Goal: Task Accomplishment & Management: Use online tool/utility

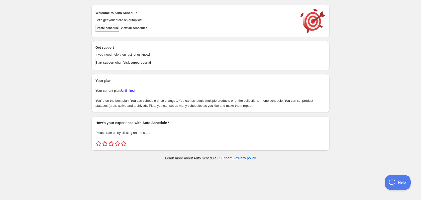
click at [112, 25] on button "Create schedule" at bounding box center [106, 28] width 23 height 7
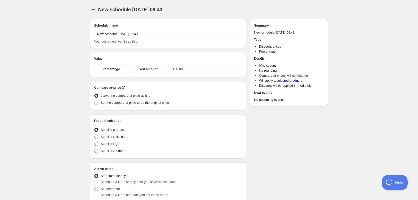
radio input "true"
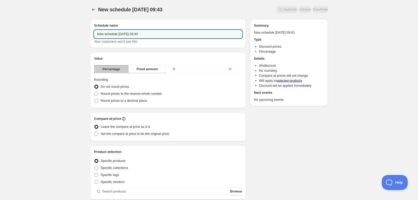
drag, startPoint x: 155, startPoint y: 35, endPoint x: 64, endPoint y: 37, distance: 91.7
click at [64, 37] on div "New schedule [DATE] 09:43. This page is ready New schedule [DATE] 09:43 Duplica…" at bounding box center [209, 185] width 418 height 371
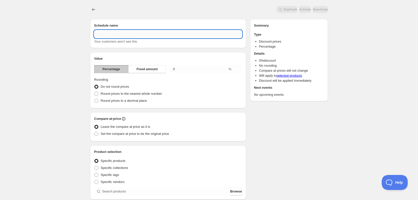
type input "A"
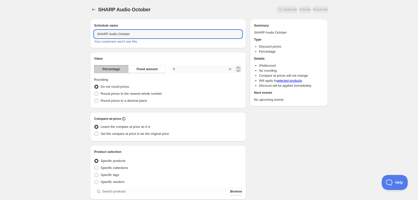
type input "SHARP Audio October"
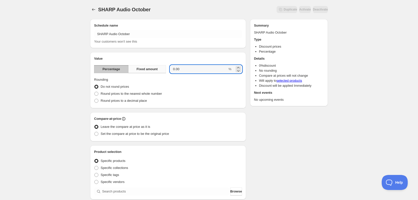
drag, startPoint x: 191, startPoint y: 71, endPoint x: 140, endPoint y: 73, distance: 51.4
click at [140, 73] on div "Percentage Fixed amount 0.00 %" at bounding box center [168, 69] width 148 height 8
type input "9"
click at [189, 76] on div "Value Percentage Fixed amount 9 % Rounding Do not round prices Round prices to …" at bounding box center [168, 80] width 148 height 48
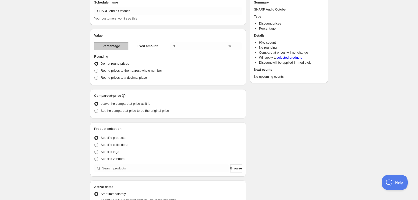
scroll to position [25, 0]
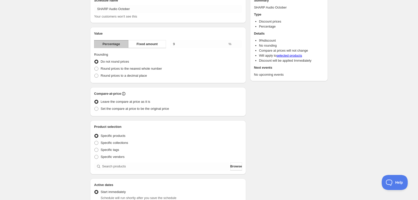
click at [135, 113] on div "Compare-at-price Leave the compare at price as it is Set the compare at price t…" at bounding box center [168, 101] width 156 height 29
click at [135, 109] on span "Set the compare at price to be the original price" at bounding box center [135, 109] width 68 height 4
click at [95, 107] on input "Set the compare at price to be the original price" at bounding box center [94, 107] width 0 height 0
radio input "true"
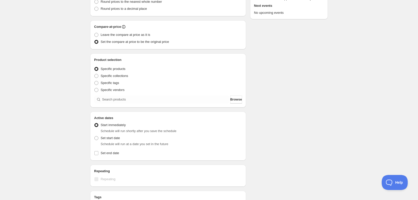
scroll to position [100, 0]
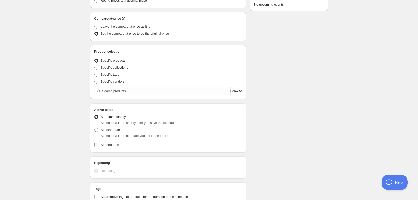
click at [111, 142] on span "Set end date" at bounding box center [110, 144] width 19 height 5
click at [98, 143] on input "Set end date" at bounding box center [96, 145] width 4 height 4
checkbox input "true"
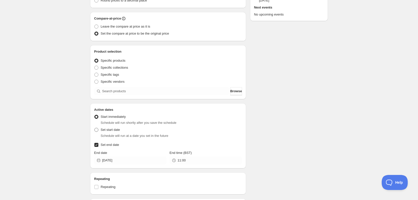
click at [103, 130] on span "Set start date" at bounding box center [110, 130] width 19 height 4
click at [95, 128] on input "Set start date" at bounding box center [94, 128] width 0 height 0
radio input "true"
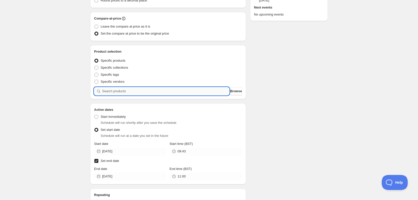
click at [141, 92] on input "search" at bounding box center [165, 91] width 127 height 8
paste input "HT-SB121"
type input "HT-SB121"
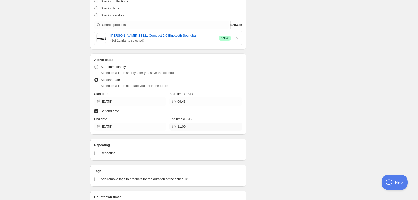
scroll to position [175, 0]
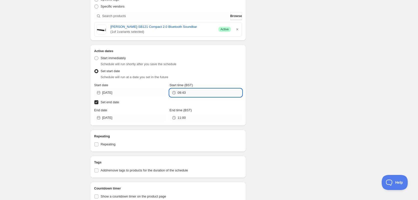
click at [191, 96] on input "09:43" at bounding box center [210, 93] width 64 height 8
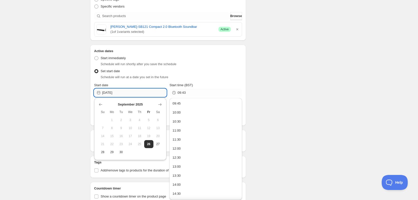
click at [142, 93] on input "[DATE]" at bounding box center [134, 93] width 64 height 8
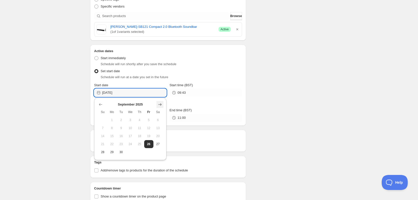
click at [158, 103] on icon "Show next month, October 2025" at bounding box center [160, 104] width 5 height 5
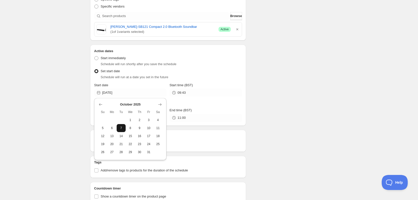
click at [121, 129] on span "7" at bounding box center [121, 128] width 5 height 4
type input "[DATE]"
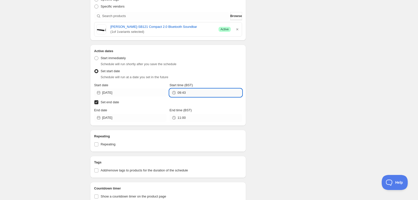
click at [207, 94] on input "09:43" at bounding box center [210, 93] width 64 height 8
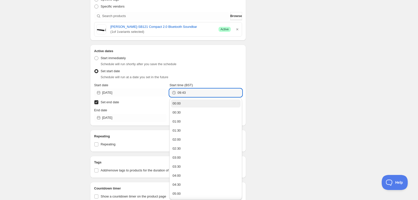
click at [203, 103] on button "00:00" at bounding box center [205, 103] width 69 height 8
type input "00:00"
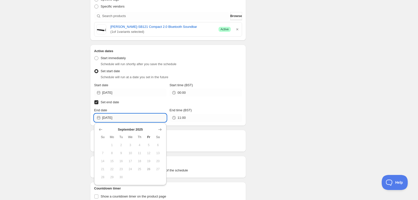
click at [137, 116] on input "[DATE]" at bounding box center [134, 118] width 64 height 8
click at [160, 130] on icon "Show next month, October 2025" at bounding box center [160, 129] width 5 height 5
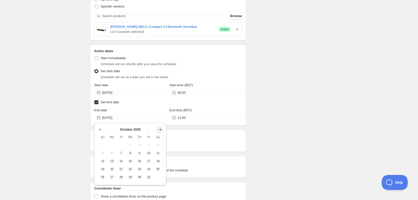
click at [160, 130] on icon "Show next month, November 2025" at bounding box center [160, 129] width 5 height 5
click at [134, 153] on button "5" at bounding box center [130, 153] width 9 height 8
type input "[DATE]"
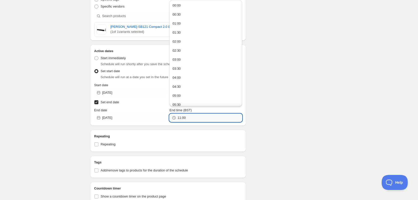
click at [197, 119] on input "11:00" at bounding box center [210, 118] width 64 height 8
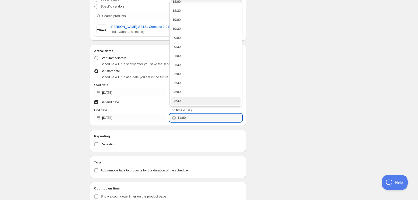
click at [205, 101] on button "23:30" at bounding box center [205, 101] width 69 height 8
type input "23:30"
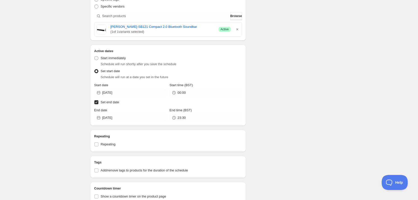
click at [260, 103] on div "Schedule name SHARP Audio October Your customers won't see this Value Percentag…" at bounding box center [207, 37] width 242 height 394
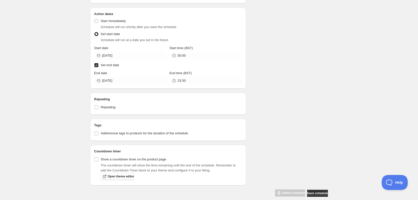
scroll to position [219, 0]
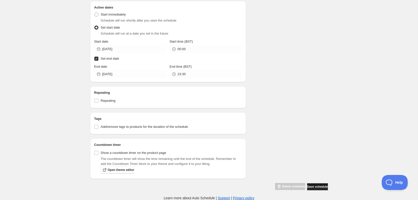
click at [311, 189] on button "Save schedule" at bounding box center [317, 186] width 21 height 7
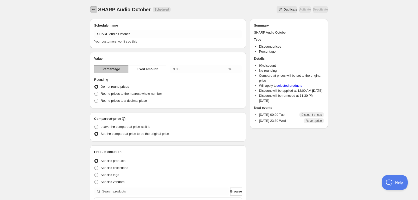
click at [94, 8] on icon "Schedules" at bounding box center [93, 9] width 5 height 5
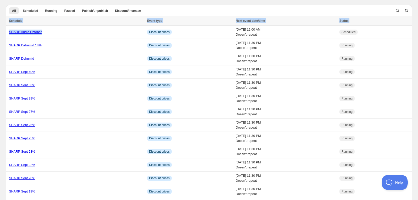
drag, startPoint x: 48, startPoint y: 32, endPoint x: 3, endPoint y: 32, distance: 45.1
click at [57, 33] on div "SHARP Audio October" at bounding box center [76, 32] width 135 height 5
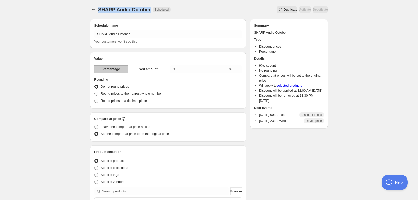
drag, startPoint x: 98, startPoint y: 10, endPoint x: 149, endPoint y: 12, distance: 51.4
click at [149, 12] on div "SHARP Audio October Scheduled Duplicate Activate Deactivate More actions Duplic…" at bounding box center [209, 9] width 238 height 7
copy span "SHARP Audio October"
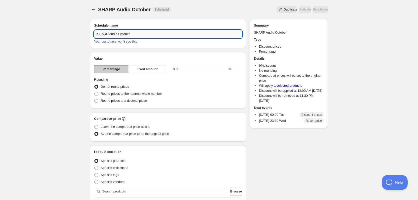
click at [156, 36] on input "SHARP Audio October" at bounding box center [168, 34] width 148 height 8
type input "SHARP Audio October 9%"
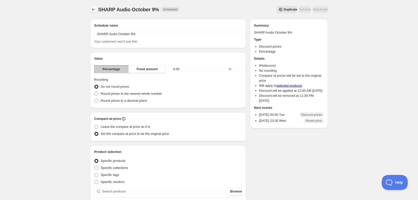
click at [95, 9] on icon "Schedules" at bounding box center [93, 9] width 5 height 5
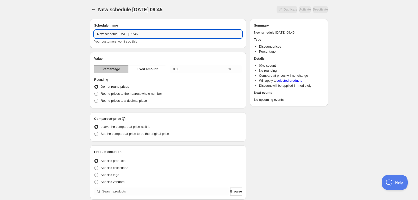
drag, startPoint x: 113, startPoint y: 36, endPoint x: 137, endPoint y: 36, distance: 23.6
click at [114, 36] on input "New schedule [DATE] 09:45" at bounding box center [168, 34] width 148 height 8
drag, startPoint x: 153, startPoint y: 34, endPoint x: 75, endPoint y: 34, distance: 77.9
click at [76, 34] on div "New schedule [DATE] 09:45. This page is ready New schedule [DATE] 09:45 Duplica…" at bounding box center [209, 185] width 418 height 371
paste input "SHARP Audio October"
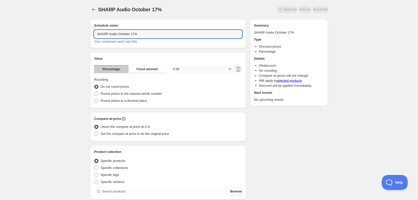
type input "SHARP Audio October 17%"
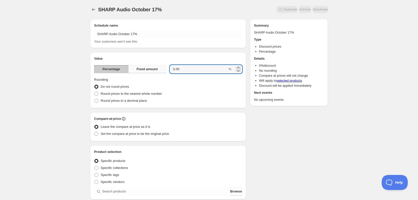
drag, startPoint x: 197, startPoint y: 67, endPoint x: 161, endPoint y: 73, distance: 36.0
click at [161, 73] on div "Percentage Fixed amount 0.00 %" at bounding box center [168, 69] width 148 height 8
type input "17"
click at [207, 80] on fieldset "Rounding Do not round prices Round prices to the nearest whole number Round pri…" at bounding box center [168, 90] width 148 height 27
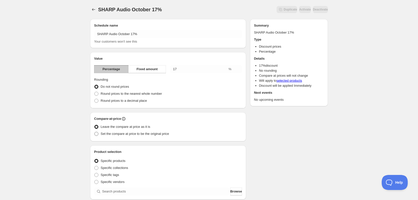
click at [106, 132] on span "Set the compare at price to be the original price" at bounding box center [135, 134] width 68 height 4
click at [95, 132] on input "Set the compare at price to be the original price" at bounding box center [94, 132] width 0 height 0
radio input "true"
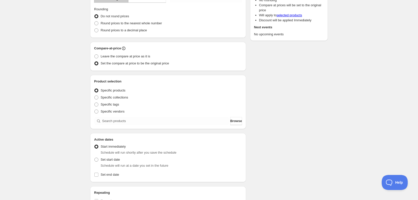
scroll to position [75, 0]
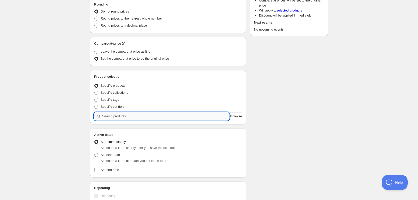
click at [130, 117] on input "search" at bounding box center [165, 116] width 127 height 8
paste input "search"
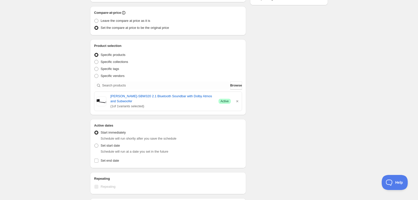
scroll to position [125, 0]
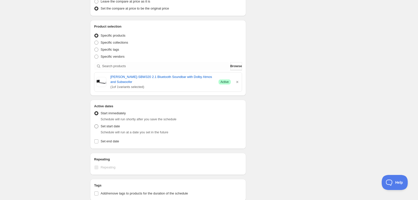
click at [95, 127] on span at bounding box center [96, 126] width 4 height 4
click at [95, 125] on input "Set start date" at bounding box center [94, 124] width 0 height 0
radio input "true"
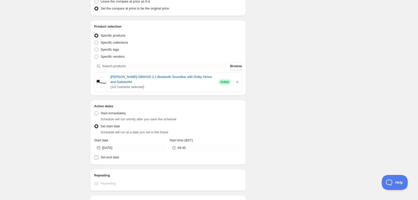
click at [98, 157] on span at bounding box center [96, 157] width 5 height 5
click at [98, 157] on input "Set end date" at bounding box center [96, 157] width 4 height 4
checkbox input "true"
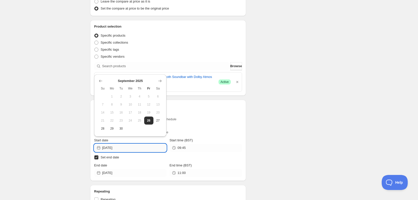
click at [124, 146] on input "[DATE]" at bounding box center [134, 148] width 64 height 8
click at [160, 82] on icon "Show next month, October 2025" at bounding box center [160, 80] width 5 height 5
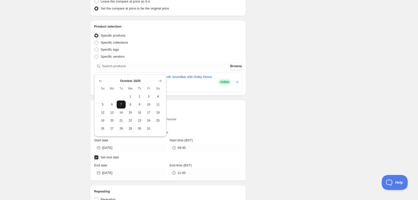
click at [124, 104] on span "7" at bounding box center [121, 104] width 5 height 4
type input "[DATE]"
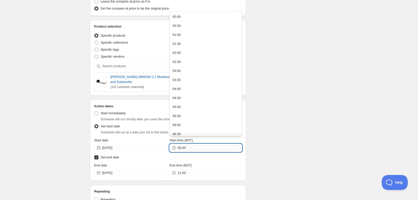
drag, startPoint x: 186, startPoint y: 151, endPoint x: 200, endPoint y: 147, distance: 14.7
click at [187, 151] on input "09:45" at bounding box center [210, 148] width 64 height 8
click at [216, 17] on button "00:00" at bounding box center [205, 17] width 69 height 8
type input "00:00"
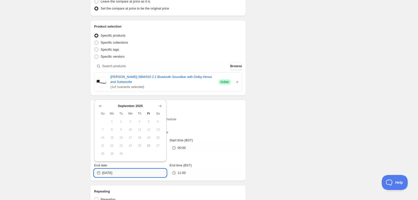
click at [136, 175] on input "[DATE]" at bounding box center [134, 173] width 64 height 8
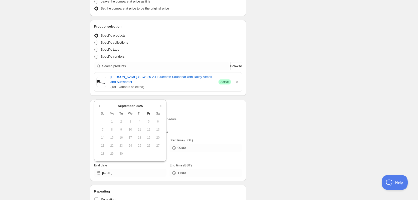
click at [162, 102] on div "[DATE] Su Mo Tu We Th Fr Sa 1 2 3 4 5 6 7 8 9 10 11 12 13 14 15 16 17 18 19 20 …" at bounding box center [128, 128] width 68 height 58
click at [162, 105] on icon "Show next month, October 2025" at bounding box center [160, 105] width 5 height 5
click at [162, 105] on icon "Show next month, November 2025" at bounding box center [160, 105] width 5 height 5
click at [129, 121] on span "5" at bounding box center [130, 121] width 5 height 4
type input "[DATE]"
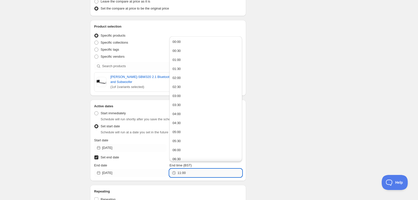
click at [213, 173] on input "11:00" at bounding box center [210, 173] width 64 height 8
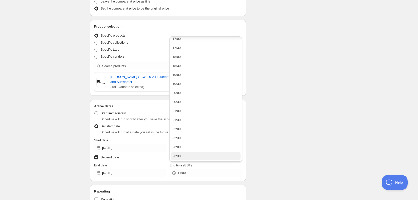
click at [218, 156] on button "23:30" at bounding box center [205, 156] width 69 height 8
type input "23:30"
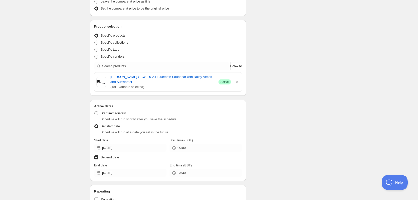
click at [303, 122] on div "Schedule name SHARP Audio October 17% Your customers won't see this Value Perce…" at bounding box center [207, 89] width 242 height 399
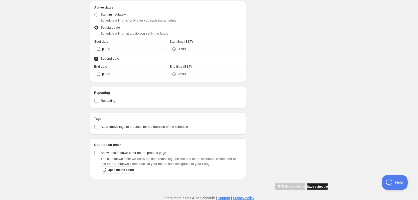
click at [314, 185] on span "Save schedule" at bounding box center [317, 187] width 21 height 4
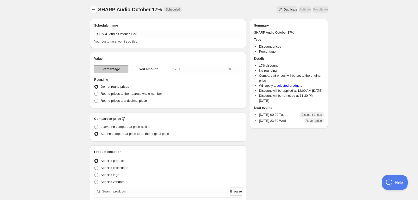
click at [96, 9] on icon "Schedules" at bounding box center [93, 9] width 5 height 5
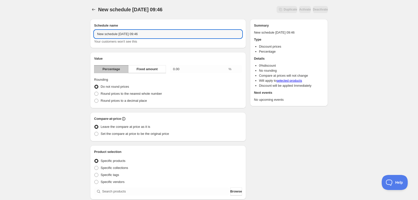
drag, startPoint x: 112, startPoint y: 36, endPoint x: 49, endPoint y: 42, distance: 64.0
click at [49, 42] on div "New schedule [DATE] 09:46. This page is ready New schedule [DATE] 09:46 Duplica…" at bounding box center [209, 185] width 418 height 371
paste input "text"
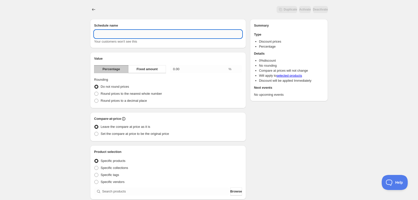
click at [127, 34] on input "text" at bounding box center [168, 34] width 148 height 8
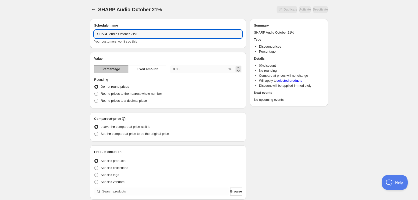
type input "SHARP Audio October 21%"
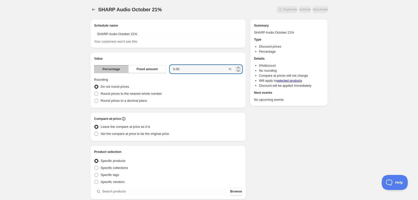
drag, startPoint x: 184, startPoint y: 68, endPoint x: 168, endPoint y: 70, distance: 15.4
click at [168, 70] on div "Percentage Fixed amount 0.00 %" at bounding box center [168, 69] width 148 height 8
type input "21"
click at [188, 77] on fieldset "Rounding Do not round prices Round prices to the nearest whole number Round pri…" at bounding box center [168, 90] width 148 height 27
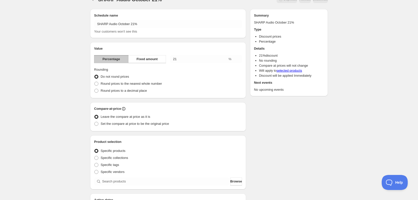
scroll to position [25, 0]
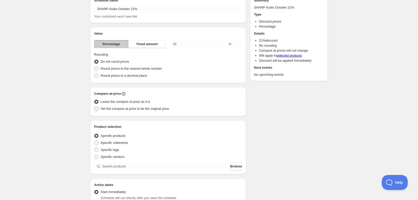
click at [116, 112] on label "Set the compare at price to be the original price" at bounding box center [131, 108] width 75 height 7
click at [95, 107] on input "Set the compare at price to be the original price" at bounding box center [94, 107] width 0 height 0
radio input "true"
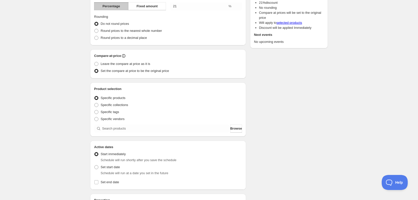
scroll to position [100, 0]
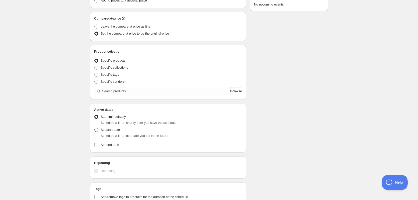
click at [103, 131] on span "Set start date" at bounding box center [110, 130] width 19 height 4
drag, startPoint x: 96, startPoint y: 146, endPoint x: 97, endPoint y: 141, distance: 5.1
click at [96, 146] on input "Set end date" at bounding box center [96, 145] width 4 height 4
checkbox input "true"
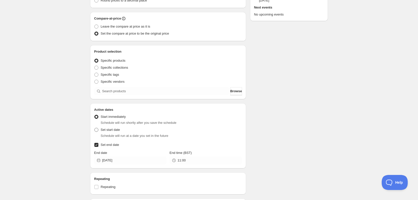
click at [96, 131] on span at bounding box center [96, 130] width 4 height 4
click at [95, 128] on input "Set start date" at bounding box center [94, 128] width 0 height 0
radio input "true"
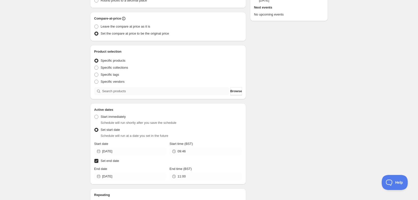
drag, startPoint x: 119, startPoint y: 87, endPoint x: 118, endPoint y: 89, distance: 2.6
click at [119, 87] on div "Product selection Entity type Specific products Specific collections Specific t…" at bounding box center [168, 72] width 148 height 46
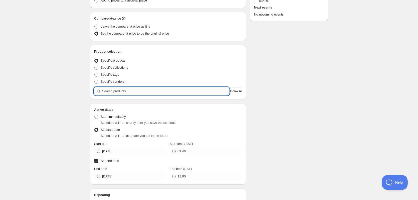
click at [118, 91] on input "search" at bounding box center [165, 91] width 127 height 8
paste input "search"
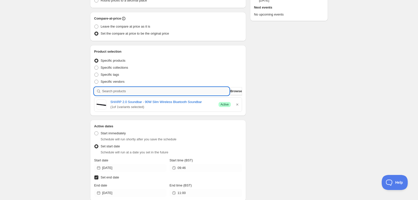
click at [115, 90] on input "search" at bounding box center [165, 91] width 127 height 8
paste input "search"
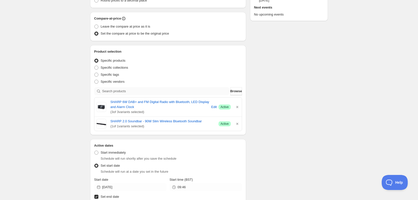
drag, startPoint x: 143, startPoint y: 87, endPoint x: 137, endPoint y: 90, distance: 6.9
click at [136, 89] on div "Product selection Entity type Specific products Specific collections Specific t…" at bounding box center [168, 90] width 148 height 82
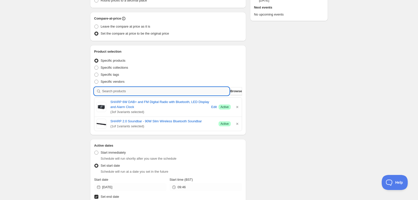
click at [137, 90] on input "search" at bounding box center [165, 91] width 127 height 8
click at [120, 90] on input "search" at bounding box center [165, 91] width 127 height 8
paste input "search"
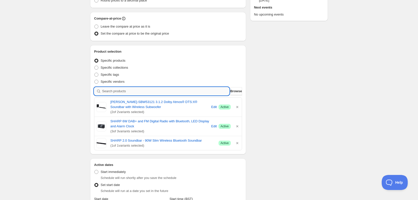
click at [134, 92] on input "search" at bounding box center [165, 91] width 127 height 8
paste input "search"
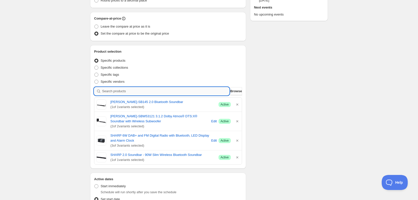
click at [149, 88] on input "search" at bounding box center [165, 91] width 127 height 8
paste input "search"
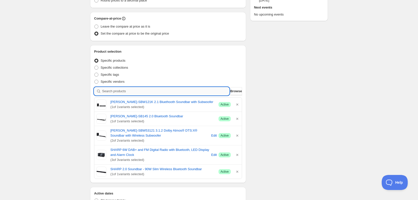
click at [163, 93] on input "search" at bounding box center [165, 91] width 127 height 8
paste input "search"
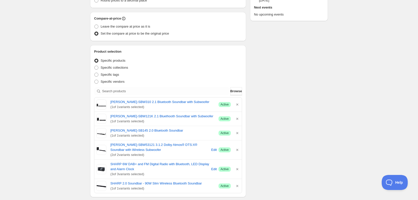
click at [279, 113] on div "Schedule name SHARP Audio October 21% Your customers won't see this Value Perce…" at bounding box center [207, 153] width 242 height 476
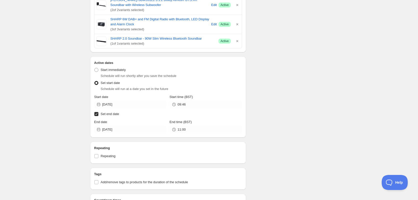
scroll to position [251, 0]
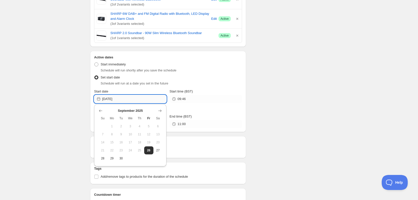
click at [136, 101] on input "[DATE]" at bounding box center [134, 99] width 64 height 8
click at [159, 109] on icon "Show next month, October 2025" at bounding box center [160, 110] width 5 height 5
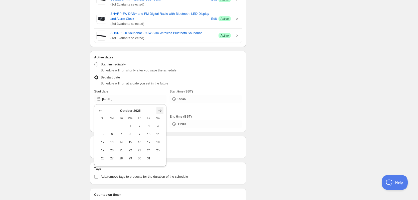
click at [159, 109] on icon "Show next month, November 2025" at bounding box center [160, 110] width 5 height 5
click at [101, 111] on icon "Show previous month, October 2025" at bounding box center [100, 110] width 5 height 5
click at [124, 132] on button "7" at bounding box center [121, 134] width 9 height 8
type input "[DATE]"
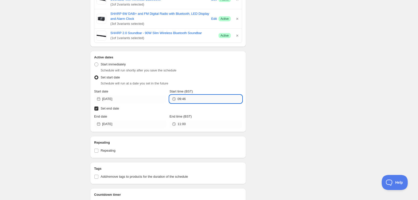
click at [197, 98] on input "09:46" at bounding box center [210, 99] width 64 height 8
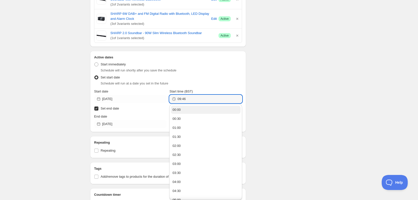
click at [215, 109] on button "00:00" at bounding box center [205, 110] width 69 height 8
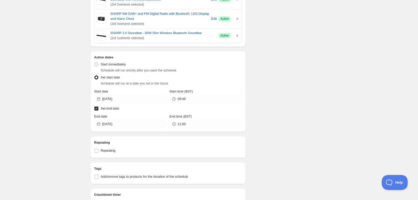
type input "00:00"
click at [130, 127] on input "[DATE]" at bounding box center [134, 124] width 64 height 8
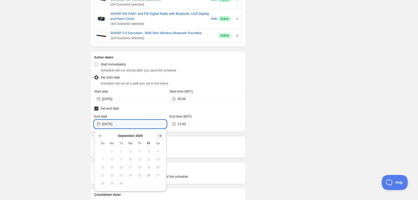
click at [160, 133] on button "Show next month, October 2025" at bounding box center [160, 135] width 7 height 7
click at [160, 133] on button "Show next month, November 2025" at bounding box center [160, 135] width 7 height 7
click at [132, 157] on button "5" at bounding box center [130, 159] width 9 height 8
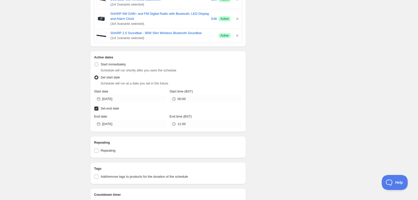
type input "[DATE]"
click at [209, 126] on input "11:00" at bounding box center [210, 124] width 64 height 8
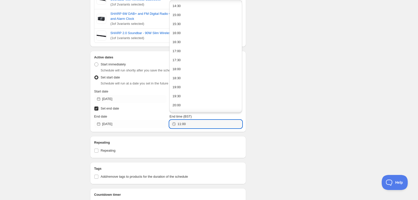
scroll to position [322, 0]
click at [218, 106] on button "23:30" at bounding box center [205, 107] width 69 height 8
type input "23:30"
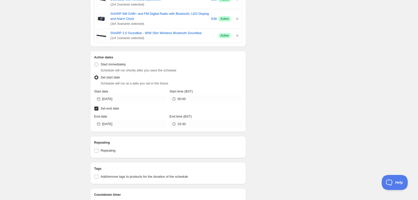
click at [264, 101] on div "Schedule name SHARP Audio October 21% Your customers won't see this Value Perce…" at bounding box center [207, 3] width 242 height 476
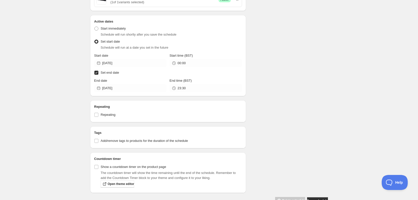
scroll to position [300, 0]
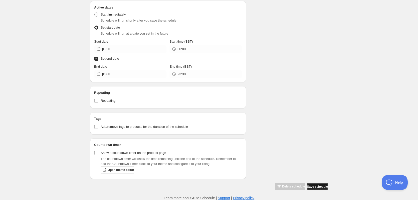
click at [312, 185] on span "Save schedule" at bounding box center [317, 187] width 21 height 4
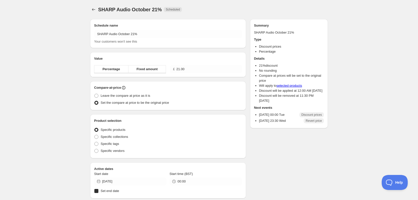
radio input "true"
checkbox input "true"
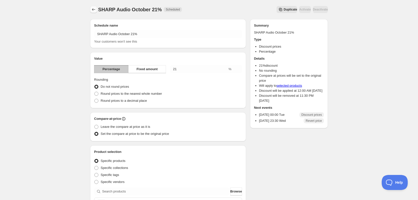
click at [95, 10] on icon "Schedules" at bounding box center [93, 9] width 5 height 5
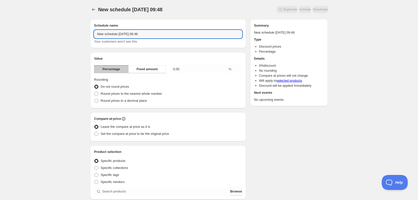
drag, startPoint x: 155, startPoint y: 35, endPoint x: 89, endPoint y: 38, distance: 65.5
click at [89, 38] on div "Schedule name New schedule [DATE] 09:48 Your customers won't see this Value Per…" at bounding box center [207, 188] width 242 height 346
type input "SHARP Audio October 22%"
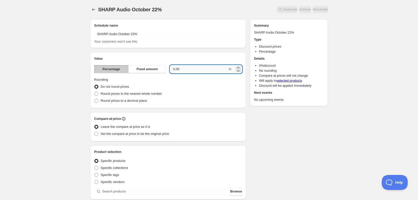
drag, startPoint x: 185, startPoint y: 72, endPoint x: 172, endPoint y: 72, distance: 12.3
click at [172, 72] on input "0.00" at bounding box center [199, 69] width 58 height 8
type input "22"
click at [217, 88] on div "Do not round prices" at bounding box center [168, 86] width 148 height 7
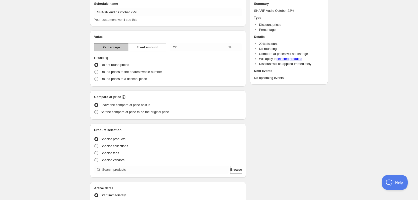
scroll to position [25, 0]
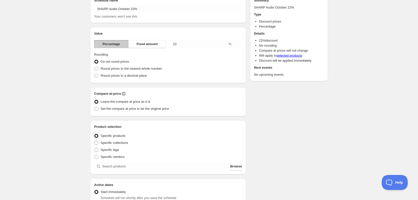
click at [122, 113] on div "Compare-at-price Leave the compare at price as it is Set the compare at price t…" at bounding box center [168, 101] width 156 height 29
click at [122, 109] on span "Set the compare at price to be the original price" at bounding box center [135, 109] width 68 height 4
click at [95, 107] on input "Set the compare at price to be the original price" at bounding box center [94, 107] width 0 height 0
radio input "true"
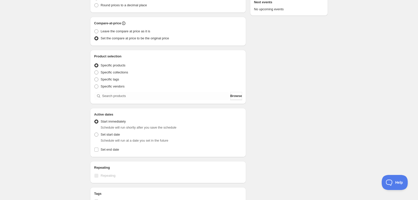
scroll to position [100, 0]
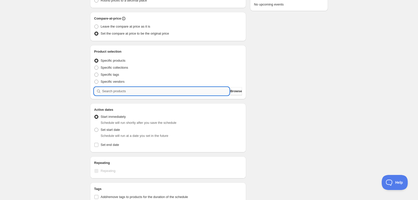
click at [128, 92] on input "search" at bounding box center [165, 91] width 127 height 8
paste input "search"
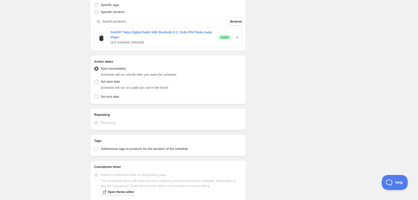
scroll to position [175, 0]
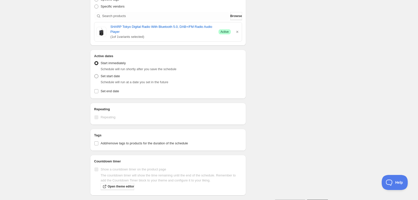
click at [99, 77] on label "Set start date" at bounding box center [107, 76] width 26 height 7
click at [95, 74] on input "Set start date" at bounding box center [94, 74] width 0 height 0
radio input "true"
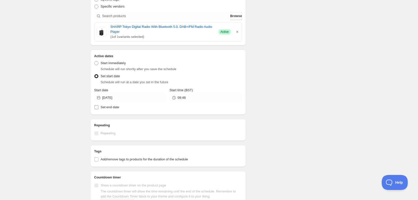
click at [95, 109] on input "Set end date" at bounding box center [96, 107] width 4 height 4
checkbox input "true"
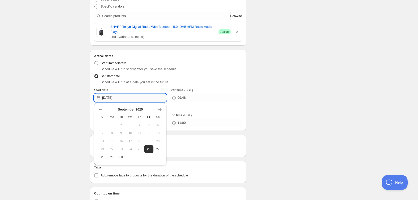
click at [134, 97] on input "[DATE]" at bounding box center [134, 98] width 64 height 8
click at [159, 109] on icon "Show next month, October 2025" at bounding box center [160, 109] width 3 height 3
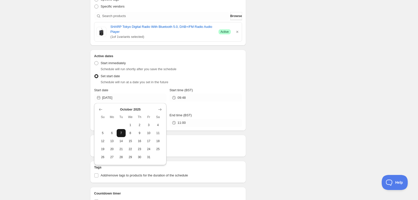
click at [124, 132] on span "7" at bounding box center [121, 133] width 5 height 4
type input "[DATE]"
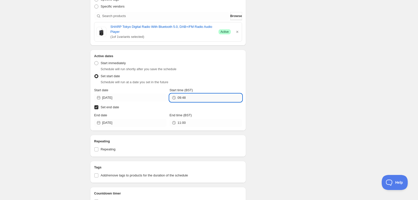
click at [200, 95] on input "09:48" at bounding box center [210, 98] width 64 height 8
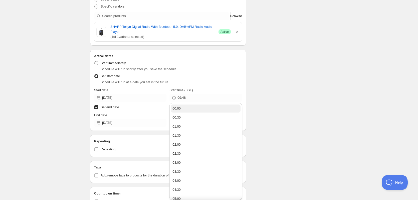
click at [199, 106] on button "00:00" at bounding box center [205, 108] width 69 height 8
type input "00:00"
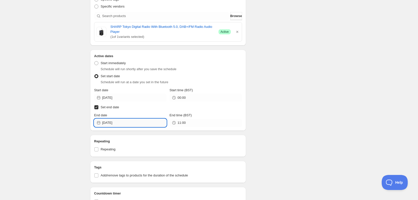
click at [132, 122] on input "[DATE]" at bounding box center [134, 123] width 64 height 8
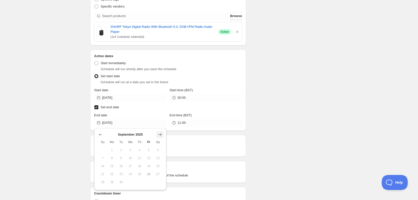
click at [158, 133] on icon "Show next month, October 2025" at bounding box center [160, 134] width 5 height 5
click at [158, 133] on icon "Show next month, November 2025" at bounding box center [160, 134] width 5 height 5
drag, startPoint x: 127, startPoint y: 158, endPoint x: 130, endPoint y: 156, distance: 3.5
click at [126, 158] on button "5" at bounding box center [130, 158] width 9 height 8
type input "[DATE]"
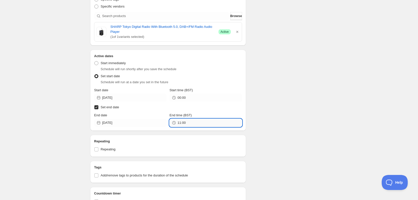
click at [214, 123] on input "11:00" at bounding box center [210, 123] width 64 height 8
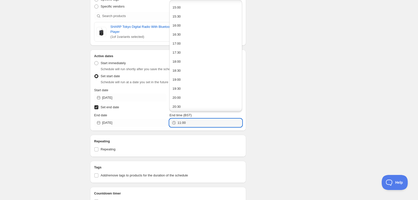
scroll to position [323, 0]
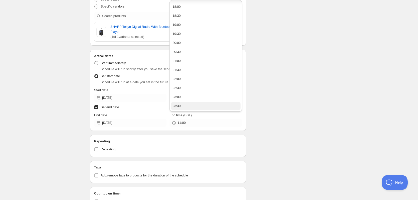
click at [224, 108] on button "23:30" at bounding box center [205, 106] width 69 height 8
type input "23:30"
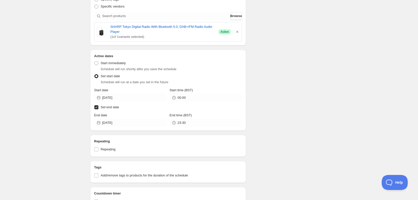
click at [263, 114] on div "Schedule name SHARP Audio October 22% Your customers won't see this Value Perce…" at bounding box center [207, 39] width 242 height 399
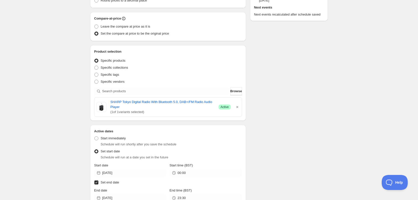
scroll to position [0, 0]
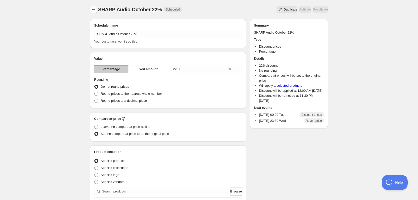
click at [92, 10] on icon "Schedules" at bounding box center [93, 9] width 5 height 5
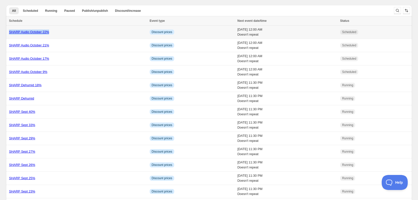
drag, startPoint x: 52, startPoint y: 32, endPoint x: 7, endPoint y: 33, distance: 44.8
click at [7, 33] on td "SHARP Audio October 22%" at bounding box center [77, 32] width 142 height 13
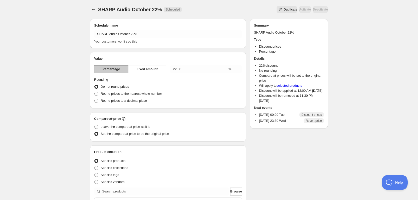
click at [94, 13] on div "SHARP Audio October 22%. This page is ready SHARP Audio October 22% Scheduled D…" at bounding box center [209, 9] width 238 height 19
click at [93, 11] on icon "Schedules" at bounding box center [93, 9] width 3 height 3
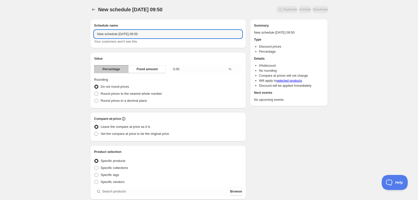
drag, startPoint x: 149, startPoint y: 31, endPoint x: 81, endPoint y: 39, distance: 68.6
click at [81, 39] on div "New schedule [DATE] 09:50. This page is ready New schedule [DATE] 09:50 Duplica…" at bounding box center [209, 185] width 418 height 371
paste input "text"
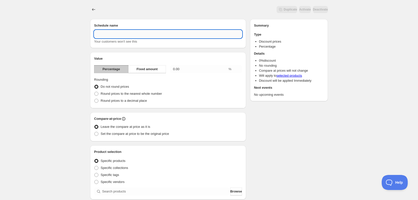
click at [129, 34] on input "text" at bounding box center [168, 34] width 148 height 8
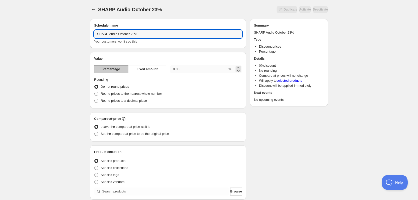
type input "SHARP Audio October 23%"
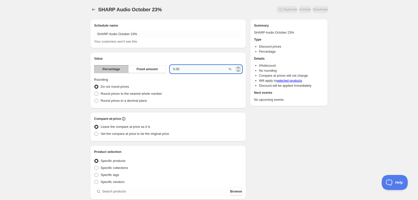
drag, startPoint x: 209, startPoint y: 69, endPoint x: 176, endPoint y: 69, distance: 33.1
click at [176, 69] on input "0.00" at bounding box center [199, 69] width 58 height 8
type input "0"
type input "23"
click at [185, 80] on fieldset "Rounding Do not round prices Round prices to the nearest whole number Round pri…" at bounding box center [168, 90] width 148 height 27
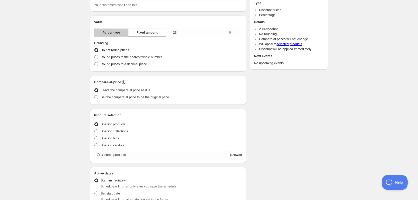
scroll to position [50, 0]
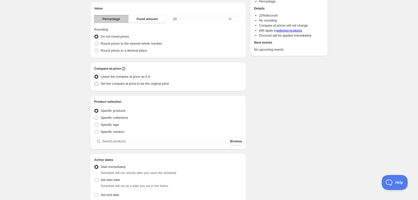
click at [110, 85] on span "Set the compare at price to be the original price" at bounding box center [135, 84] width 68 height 4
click at [95, 82] on input "Set the compare at price to be the original price" at bounding box center [94, 82] width 0 height 0
radio input "true"
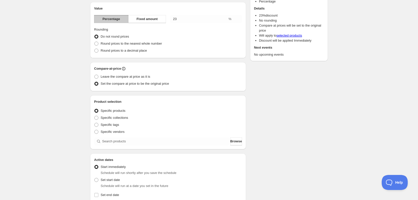
scroll to position [100, 0]
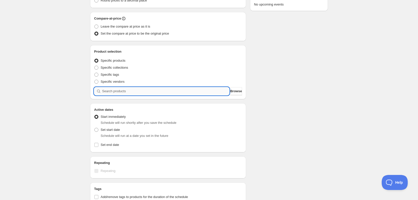
click at [115, 92] on input "search" at bounding box center [165, 91] width 127 height 8
paste input "HT-SB147"
type input "HT-SB147"
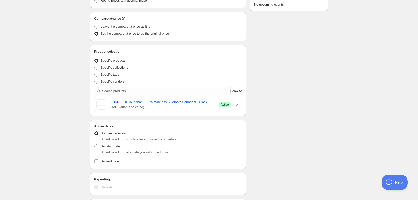
click at [132, 85] on div "Specific vendors" at bounding box center [168, 81] width 148 height 7
click at [133, 86] on div "Product selection Entity type Specific products Specific collections Specific t…" at bounding box center [168, 80] width 148 height 63
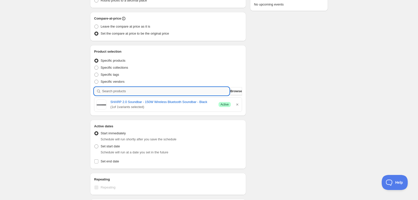
click at [133, 89] on input "search" at bounding box center [165, 91] width 127 height 8
paste input "search"
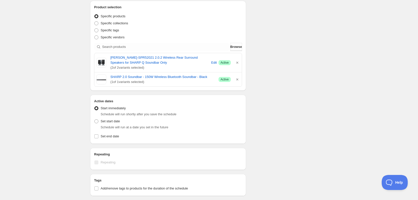
scroll to position [150, 0]
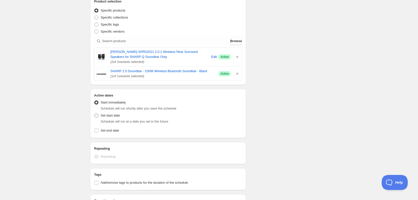
click at [97, 118] on label "Set start date" at bounding box center [107, 115] width 26 height 7
click at [95, 114] on input "Set start date" at bounding box center [94, 113] width 0 height 0
radio input "true"
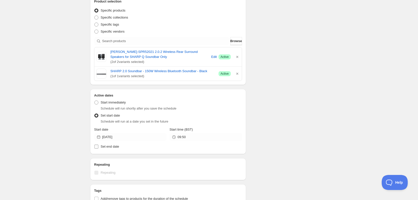
click at [104, 149] on label "Set end date" at bounding box center [168, 146] width 148 height 7
click at [98, 149] on input "Set end date" at bounding box center [96, 147] width 4 height 4
checkbox input "true"
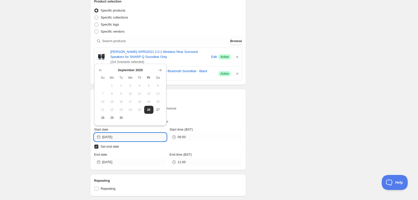
click at [148, 139] on input "[DATE]" at bounding box center [134, 137] width 64 height 8
click at [160, 71] on icon "Show next month, October 2025" at bounding box center [160, 70] width 5 height 5
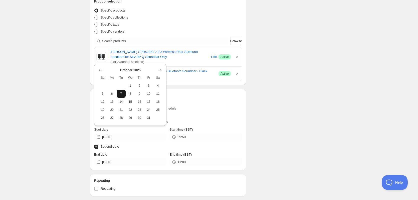
click at [123, 92] on span "7" at bounding box center [121, 94] width 5 height 4
type input "[DATE]"
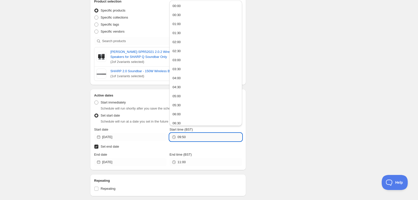
click at [198, 137] on input "09:50" at bounding box center [210, 137] width 64 height 8
click at [204, 7] on button "00:00" at bounding box center [205, 6] width 69 height 8
type input "00:00"
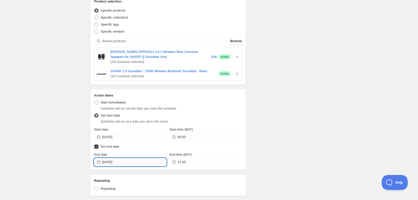
click at [130, 162] on input "[DATE]" at bounding box center [134, 162] width 64 height 8
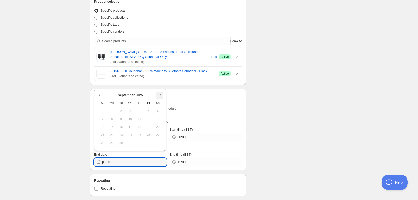
click at [158, 94] on icon "Show next month, October 2025" at bounding box center [160, 95] width 5 height 5
click at [158, 94] on icon "Show next month, November 2025" at bounding box center [160, 95] width 5 height 5
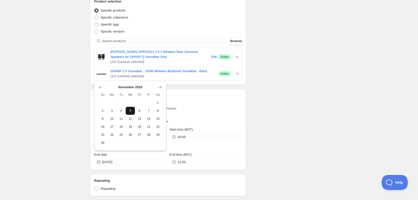
click at [132, 109] on span "5" at bounding box center [130, 111] width 5 height 4
type input "[DATE]"
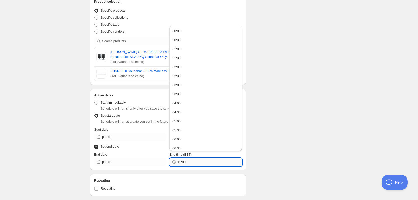
click at [205, 161] on input "11:00" at bounding box center [210, 162] width 64 height 8
click at [205, 145] on button "23:30" at bounding box center [205, 145] width 69 height 8
type input "23:30"
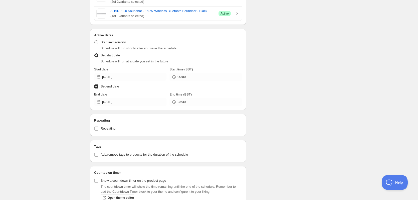
scroll to position [238, 0]
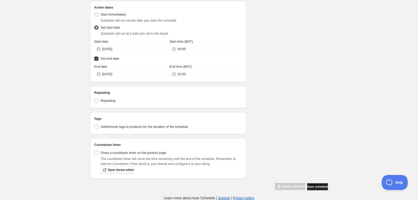
click at [316, 185] on span "Save schedule" at bounding box center [317, 187] width 21 height 4
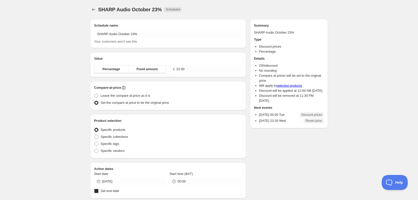
radio input "true"
checkbox input "true"
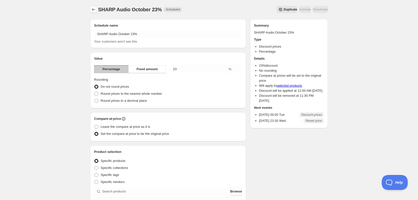
click at [96, 10] on button "Schedules" at bounding box center [93, 9] width 7 height 7
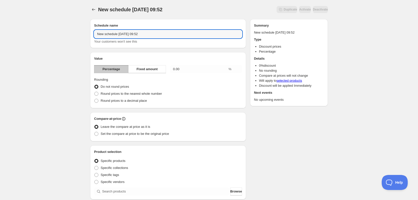
drag, startPoint x: 140, startPoint y: 34, endPoint x: 84, endPoint y: 34, distance: 56.1
click at [84, 34] on div "New schedule [DATE] 09:52. This page is ready New schedule [DATE] 09:52 Duplica…" at bounding box center [209, 185] width 418 height 371
type input "SHARP Audio October 25%"
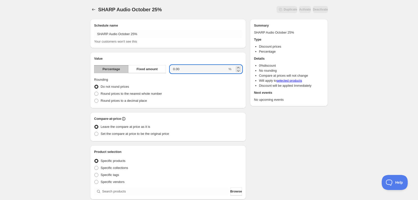
drag, startPoint x: 190, startPoint y: 68, endPoint x: 169, endPoint y: 67, distance: 21.3
click at [169, 67] on div "Percentage Fixed amount 0.00 %" at bounding box center [168, 69] width 148 height 8
type input "25"
click at [273, 126] on div "Schedule name SHARP Audio October 25% Your customers won't see this Value Perce…" at bounding box center [207, 188] width 242 height 346
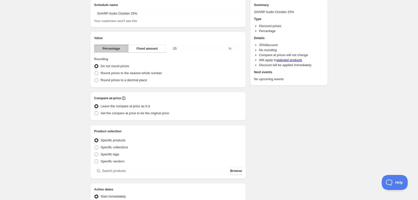
scroll to position [25, 0]
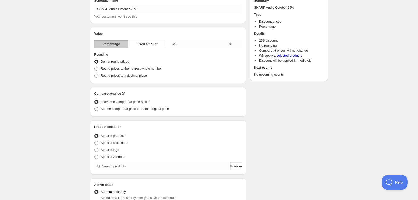
click at [130, 109] on span "Set the compare at price to be the original price" at bounding box center [135, 109] width 68 height 4
click at [95, 107] on input "Set the compare at price to be the original price" at bounding box center [94, 107] width 0 height 0
radio input "true"
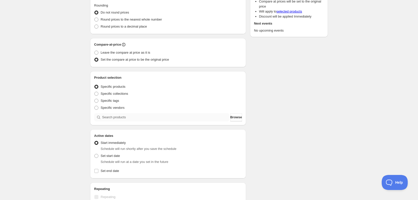
scroll to position [75, 0]
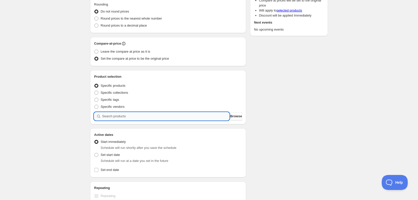
click at [123, 116] on input "search" at bounding box center [165, 116] width 127 height 8
paste input "search"
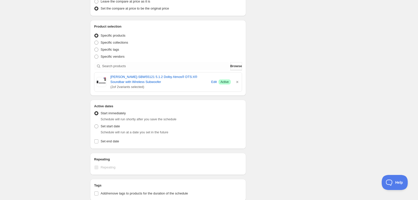
scroll to position [150, 0]
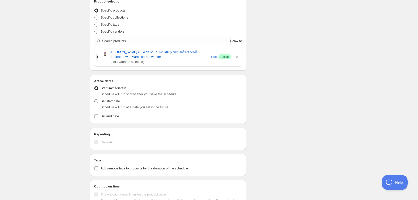
click at [96, 101] on span at bounding box center [96, 101] width 4 height 4
click at [95, 99] on input "Set start date" at bounding box center [94, 99] width 0 height 0
radio input "true"
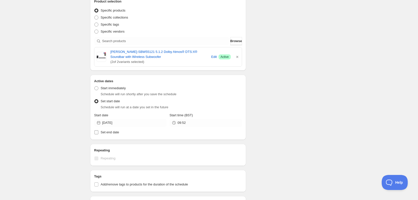
click at [99, 131] on label "Set end date" at bounding box center [168, 132] width 148 height 7
click at [98, 131] on input "Set end date" at bounding box center [96, 132] width 4 height 4
checkbox input "true"
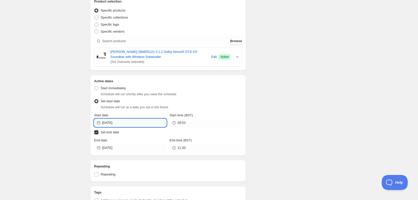
click at [133, 122] on input "[DATE]" at bounding box center [134, 123] width 64 height 8
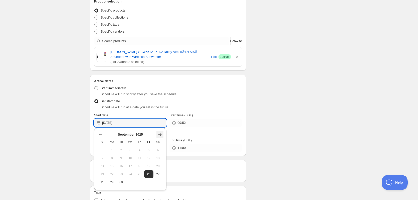
click at [160, 134] on icon "Show next month, October 2025" at bounding box center [160, 134] width 5 height 5
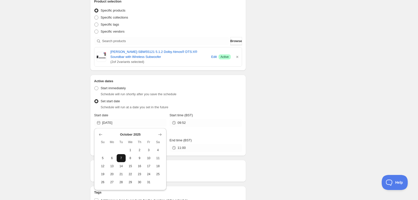
click at [123, 158] on span "7" at bounding box center [121, 158] width 5 height 4
type input "[DATE]"
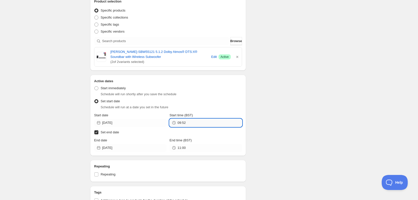
click at [214, 125] on input "09:52" at bounding box center [210, 123] width 64 height 8
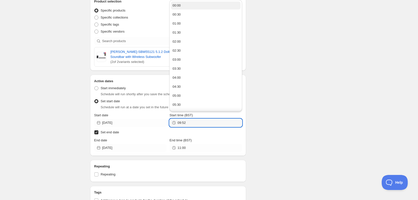
click at [193, 4] on button "00:00" at bounding box center [205, 6] width 69 height 8
type input "00:00"
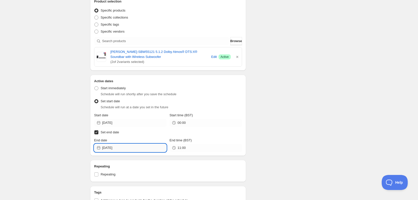
click at [138, 144] on input "[DATE]" at bounding box center [134, 148] width 64 height 8
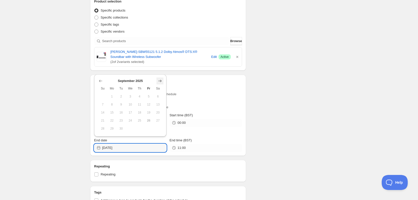
click at [160, 78] on button "Show next month, October 2025" at bounding box center [160, 80] width 7 height 7
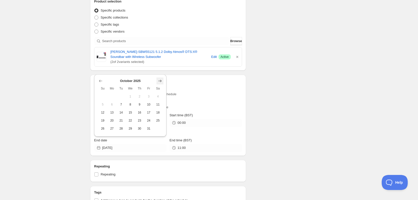
click at [160, 78] on button "Show next month, November 2025" at bounding box center [160, 80] width 7 height 7
click at [132, 96] on span "5" at bounding box center [130, 96] width 5 height 4
type input "[DATE]"
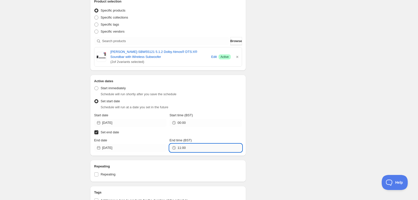
click at [197, 150] on input "11:00" at bounding box center [210, 148] width 64 height 8
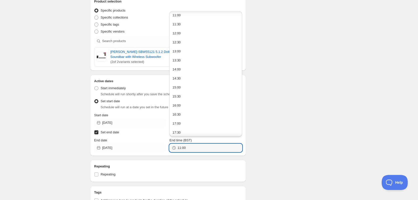
scroll to position [310, 0]
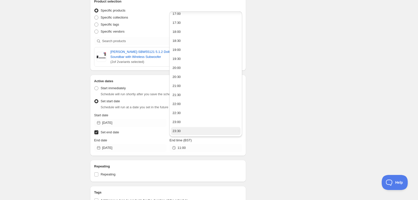
click at [217, 128] on button "23:30" at bounding box center [205, 131] width 69 height 8
type input "23:30"
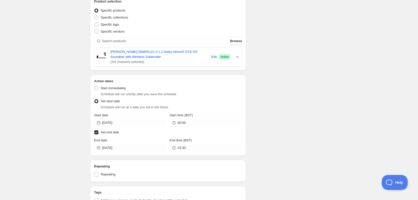
click at [280, 118] on div "Schedule name SHARP Audio October 25% Your customers won't see this Value Perce…" at bounding box center [207, 64] width 242 height 399
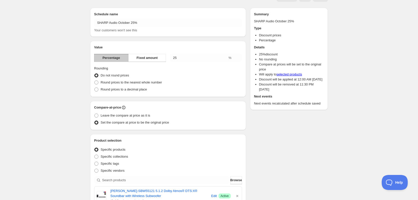
scroll to position [0, 0]
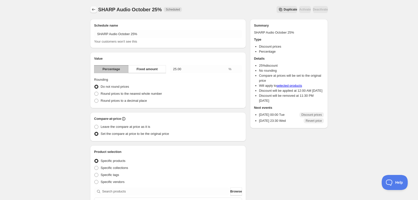
click at [93, 9] on icon "Schedules" at bounding box center [93, 9] width 3 height 3
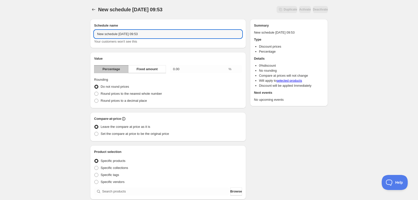
drag, startPoint x: 149, startPoint y: 36, endPoint x: 41, endPoint y: 42, distance: 107.4
click at [41, 42] on div "New schedule [DATE] 09:53. This page is ready New schedule [DATE] 09:53 Duplica…" at bounding box center [209, 185] width 418 height 371
type input "SHARP Audio October 26%"
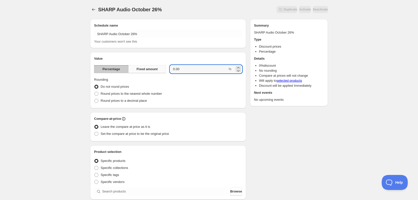
drag, startPoint x: 192, startPoint y: 70, endPoint x: 152, endPoint y: 73, distance: 40.2
click at [152, 73] on div "Percentage Fixed amount 0.00 %" at bounding box center [168, 69] width 148 height 8
type input "26"
click at [228, 93] on div "Round prices to the nearest whole number" at bounding box center [168, 93] width 148 height 7
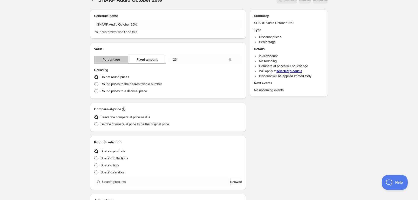
scroll to position [25, 0]
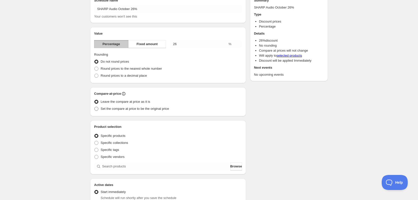
click at [118, 110] on span "Set the compare at price to be the original price" at bounding box center [135, 109] width 68 height 4
click at [95, 107] on input "Set the compare at price to be the original price" at bounding box center [94, 107] width 0 height 0
radio input "true"
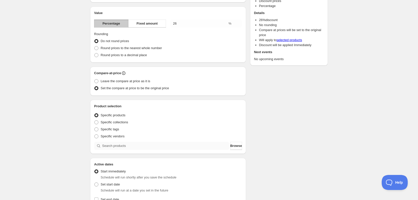
scroll to position [50, 0]
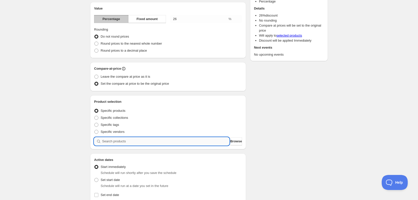
click at [117, 142] on input "search" at bounding box center [165, 141] width 127 height 8
paste input "search"
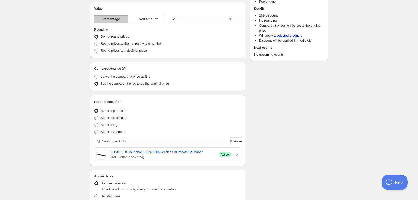
click at [127, 136] on div "Product selection Entity type Specific products Specific collections Specific t…" at bounding box center [168, 130] width 148 height 63
click at [128, 140] on input "search" at bounding box center [165, 141] width 127 height 8
paste input "search"
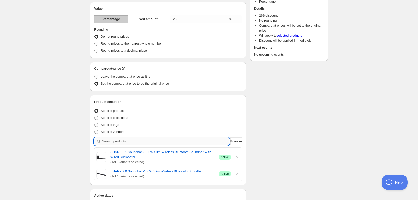
click at [154, 142] on input "search" at bounding box center [165, 141] width 127 height 8
paste input "search"
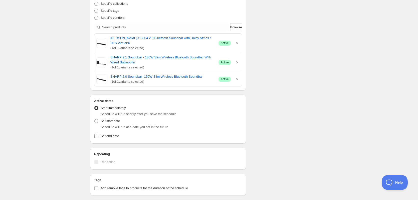
scroll to position [175, 0]
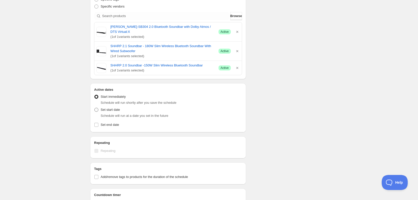
click at [108, 111] on span "Set start date" at bounding box center [110, 110] width 19 height 4
click at [95, 108] on input "Set start date" at bounding box center [94, 108] width 0 height 0
radio input "true"
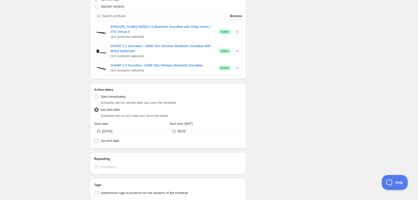
click at [103, 140] on span "Set end date" at bounding box center [110, 141] width 19 height 4
click at [98, 140] on input "Set end date" at bounding box center [96, 141] width 4 height 4
checkbox input "true"
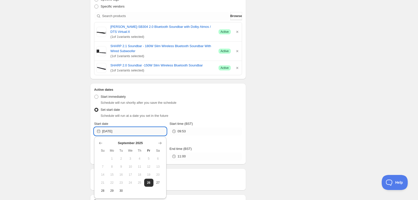
click at [137, 133] on input "[DATE]" at bounding box center [134, 131] width 64 height 8
click at [162, 144] on icon "Show next month, October 2025" at bounding box center [160, 143] width 5 height 5
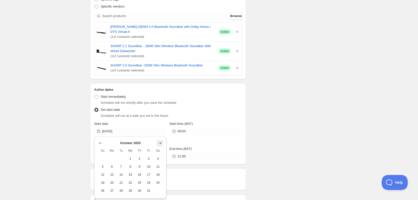
click at [162, 144] on icon "Show next month, November 2025" at bounding box center [160, 143] width 5 height 5
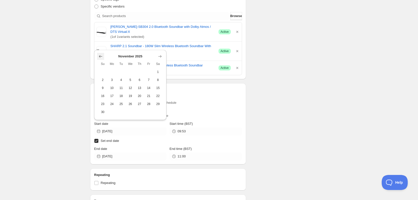
click at [103, 57] on button "Show previous month, October 2025" at bounding box center [100, 56] width 7 height 7
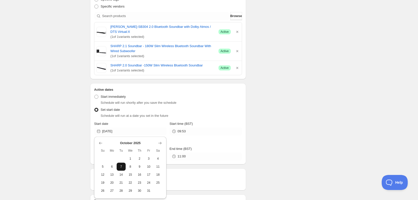
click at [122, 168] on span "7" at bounding box center [121, 167] width 5 height 4
type input "[DATE]"
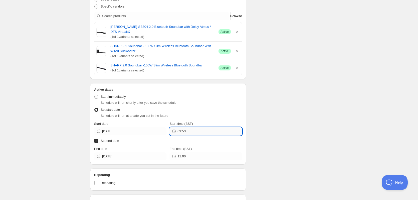
click at [197, 130] on input "09:53" at bounding box center [210, 131] width 64 height 8
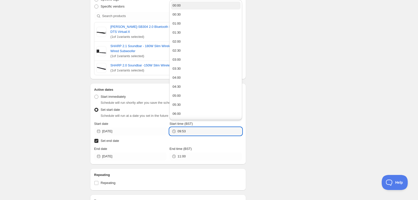
click at [194, 9] on button "00:00" at bounding box center [205, 6] width 69 height 8
type input "00:00"
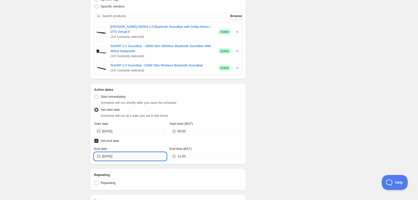
click at [135, 155] on input "[DATE]" at bounding box center [134, 156] width 64 height 8
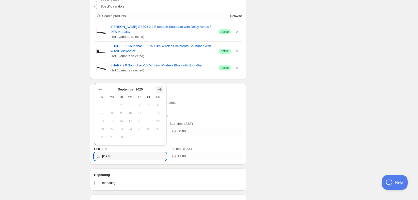
click at [158, 88] on icon "Show next month, October 2025" at bounding box center [160, 89] width 5 height 5
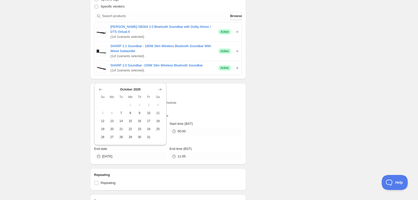
click at [158, 88] on icon "Show next month, November 2025" at bounding box center [160, 89] width 5 height 5
click at [133, 103] on span "5" at bounding box center [130, 105] width 5 height 4
type input "[DATE]"
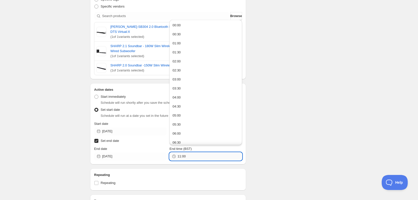
click at [206, 160] on input "11:00" at bounding box center [210, 156] width 64 height 8
click at [227, 139] on button "23:30" at bounding box center [205, 140] width 69 height 8
type input "23:30"
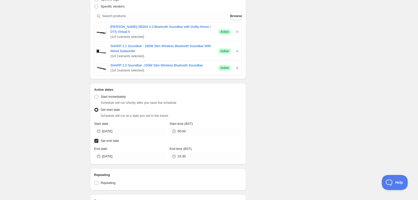
click at [307, 122] on div "Schedule name SHARP Audio October 26% Your customers won't see this Value Perce…" at bounding box center [207, 56] width 242 height 433
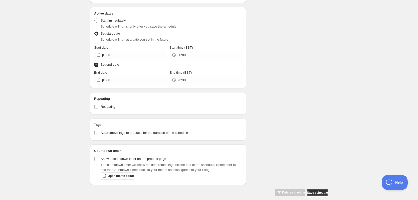
scroll to position [258, 0]
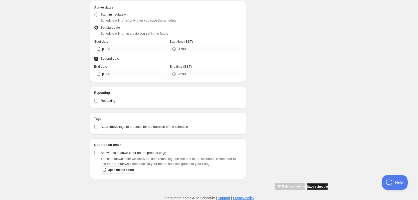
click at [320, 184] on button "Save schedule" at bounding box center [317, 186] width 21 height 7
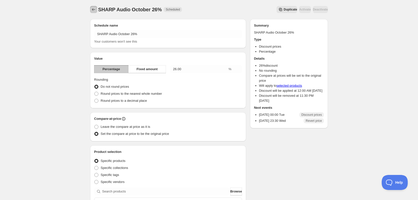
click at [94, 9] on icon "Schedules" at bounding box center [93, 9] width 5 height 5
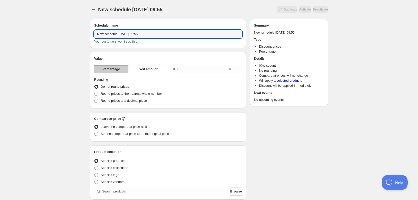
drag, startPoint x: 152, startPoint y: 33, endPoint x: 85, endPoint y: 35, distance: 67.2
click at [85, 35] on div "New schedule [DATE] 09:55. This page is ready New schedule [DATE] 09:55 Duplica…" at bounding box center [209, 180] width 250 height 361
type input "SHARP Audio October 27%"
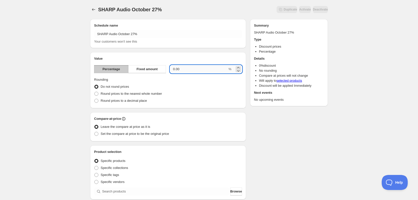
drag, startPoint x: 194, startPoint y: 72, endPoint x: 177, endPoint y: 70, distance: 17.2
click at [177, 70] on div "Value Percentage Fixed amount 0.00 % Rounding Do not round prices Round prices …" at bounding box center [168, 80] width 148 height 48
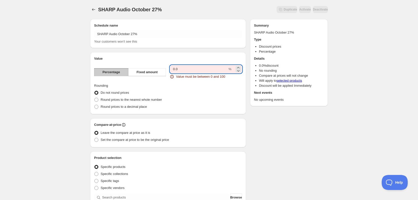
type input "0"
type input "2"
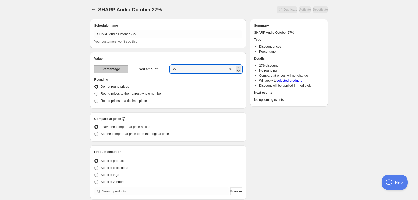
type input "27"
click at [195, 88] on div "Do not round prices" at bounding box center [168, 86] width 148 height 7
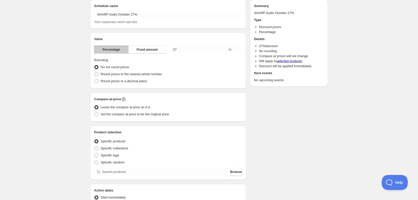
scroll to position [25, 0]
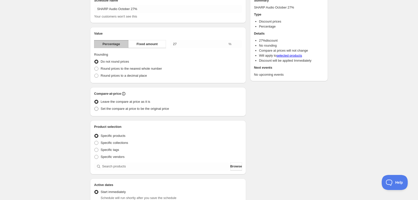
click at [125, 108] on span "Set the compare at price to be the original price" at bounding box center [135, 109] width 68 height 4
click at [95, 107] on input "Set the compare at price to be the original price" at bounding box center [94, 107] width 0 height 0
radio input "true"
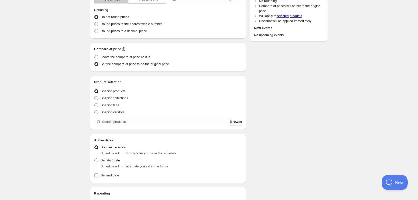
scroll to position [75, 0]
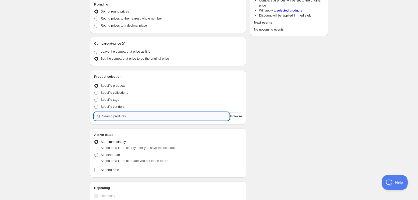
click at [147, 117] on input "search" at bounding box center [165, 116] width 127 height 8
paste input "search"
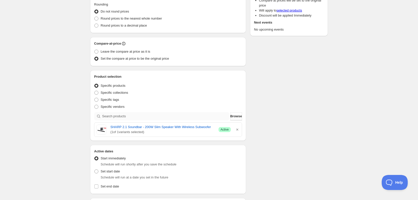
drag, startPoint x: 126, startPoint y: 122, endPoint x: 125, endPoint y: 116, distance: 6.8
click at [126, 122] on div "SHARP 2.1 Soundbar - 200W Slim Speaker With Wireless Subwoofer ( 1 of 1 variant…" at bounding box center [168, 129] width 148 height 14
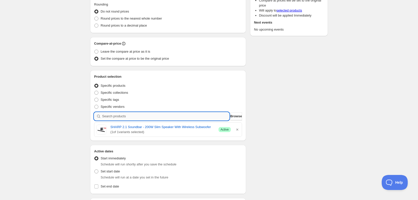
click at [125, 115] on input "search" at bounding box center [165, 116] width 127 height 8
paste input "search"
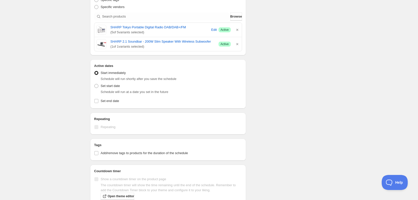
scroll to position [175, 0]
click at [103, 88] on label "Set start date" at bounding box center [107, 85] width 26 height 7
click at [95, 84] on input "Set start date" at bounding box center [94, 83] width 0 height 0
radio input "true"
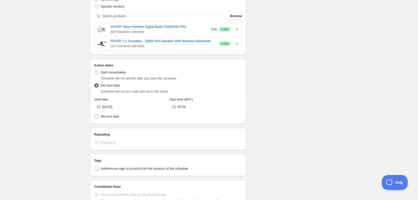
click at [100, 115] on label "Set end date" at bounding box center [168, 116] width 148 height 7
click at [98, 115] on input "Set end date" at bounding box center [96, 116] width 4 height 4
checkbox input "true"
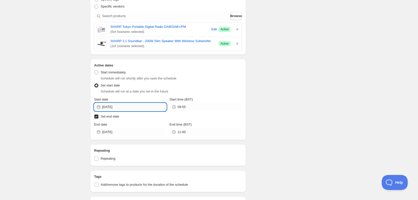
click at [129, 108] on input "[DATE]" at bounding box center [134, 107] width 64 height 8
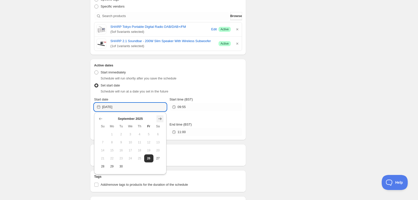
click at [159, 118] on icon "Show next month, October 2025" at bounding box center [160, 118] width 5 height 5
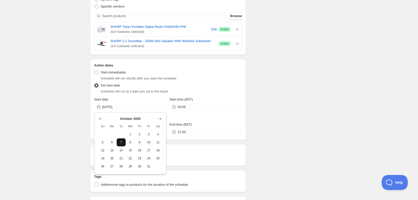
click at [119, 143] on span "7" at bounding box center [121, 142] width 5 height 4
type input "[DATE]"
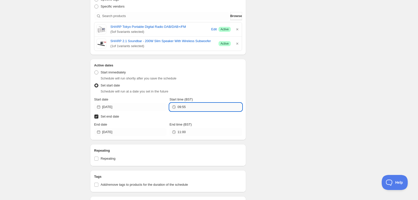
click at [211, 106] on input "09:55" at bounding box center [210, 107] width 64 height 8
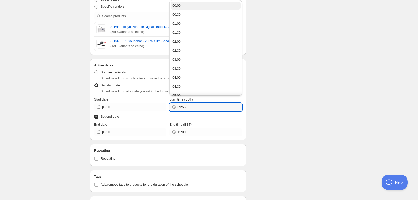
click at [195, 8] on button "00:00" at bounding box center [205, 6] width 69 height 8
type input "00:00"
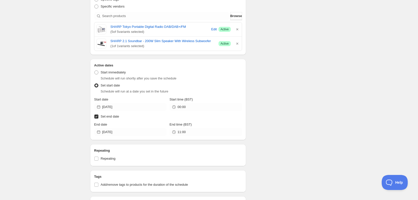
click at [123, 137] on div "Active dates Active Date Type Start immediately Schedule will run shortly after…" at bounding box center [168, 99] width 156 height 81
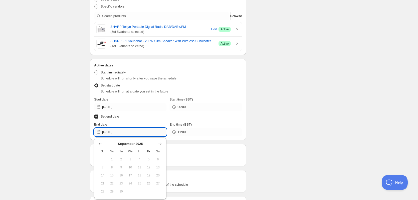
click at [123, 133] on input "[DATE]" at bounding box center [134, 132] width 64 height 8
click at [160, 141] on button "Show next month, October 2025" at bounding box center [160, 143] width 7 height 7
click at [162, 143] on icon "Show next month, November 2025" at bounding box center [160, 143] width 5 height 5
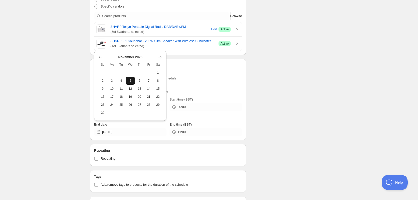
click at [129, 80] on span "5" at bounding box center [130, 81] width 5 height 4
type input "[DATE]"
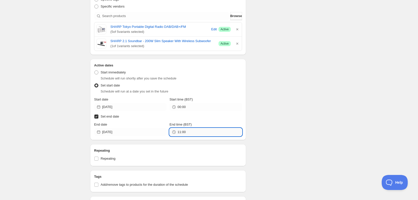
click at [199, 136] on input "11:00" at bounding box center [210, 132] width 64 height 8
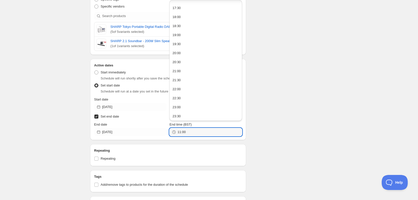
scroll to position [314, 0]
click at [214, 116] on button "23:30" at bounding box center [205, 115] width 69 height 8
type input "23:30"
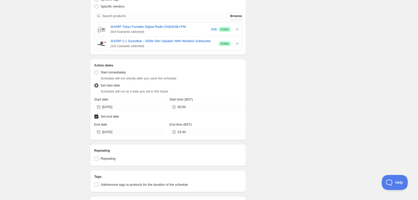
click at [280, 105] on div "Schedule name SHARP Audio October 27% Your customers won't see this Value Perce…" at bounding box center [207, 44] width 242 height 409
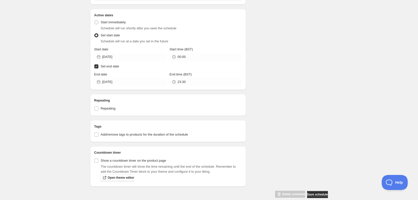
scroll to position [233, 0]
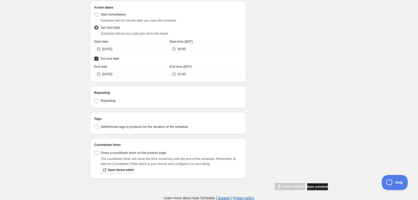
click at [321, 186] on span "Save schedule" at bounding box center [317, 187] width 21 height 4
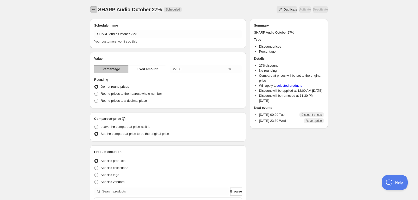
click at [96, 8] on icon "Schedules" at bounding box center [93, 9] width 5 height 5
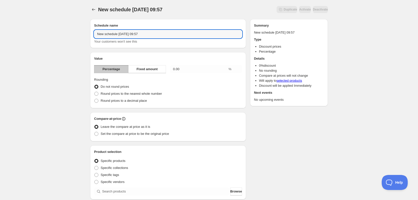
drag, startPoint x: 173, startPoint y: 36, endPoint x: 92, endPoint y: 41, distance: 81.1
click at [92, 41] on div "Schedule name New schedule [DATE] 09:57 Your customers won't see this" at bounding box center [168, 33] width 156 height 29
type input "H"
type input "SHARP Audio October 28%"
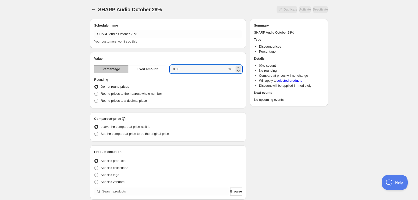
drag, startPoint x: 197, startPoint y: 69, endPoint x: 168, endPoint y: 70, distance: 28.6
click at [168, 70] on div "Percentage Fixed amount 0.00 %" at bounding box center [168, 69] width 148 height 8
type input "28"
click at [196, 92] on div "Round prices to the nearest whole number" at bounding box center [168, 93] width 148 height 7
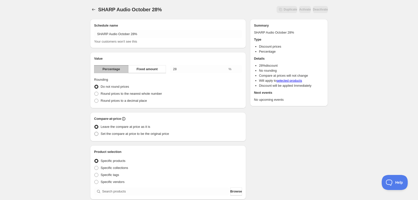
click at [123, 135] on span "Set the compare at price to be the original price" at bounding box center [135, 134] width 68 height 4
click at [95, 132] on input "Set the compare at price to be the original price" at bounding box center [94, 132] width 0 height 0
radio input "true"
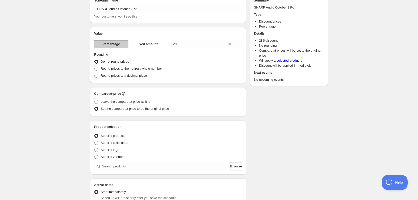
scroll to position [50, 0]
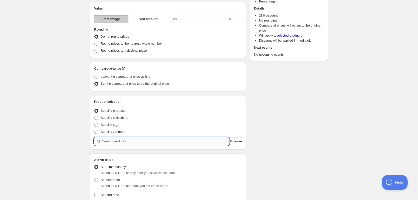
click at [145, 138] on input "search" at bounding box center [165, 141] width 127 height 8
paste input "search"
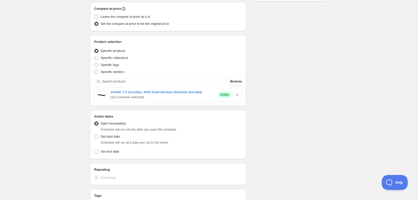
scroll to position [125, 0]
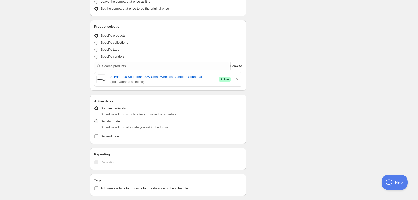
click at [117, 120] on span "Set start date" at bounding box center [110, 121] width 19 height 4
click at [95, 119] on input "Set start date" at bounding box center [94, 119] width 0 height 0
radio input "true"
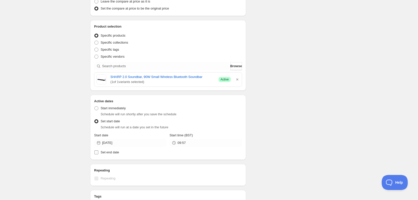
click at [106, 155] on label "Set end date" at bounding box center [168, 152] width 148 height 7
click at [98, 154] on input "Set end date" at bounding box center [96, 152] width 4 height 4
checkbox input "true"
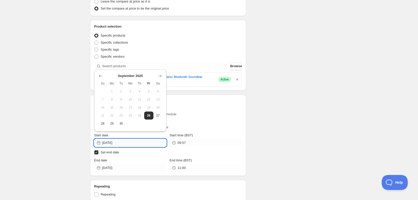
click at [136, 143] on input "[DATE]" at bounding box center [134, 143] width 64 height 8
click at [159, 74] on icon "Show next month, October 2025" at bounding box center [160, 75] width 5 height 5
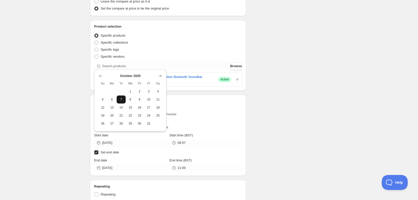
click at [124, 97] on button "7" at bounding box center [121, 99] width 9 height 8
type input "[DATE]"
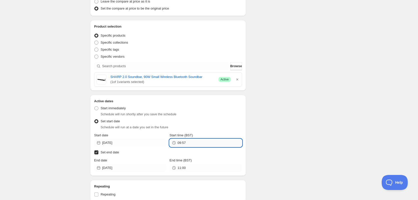
click at [196, 141] on input "09:57" at bounding box center [210, 143] width 64 height 8
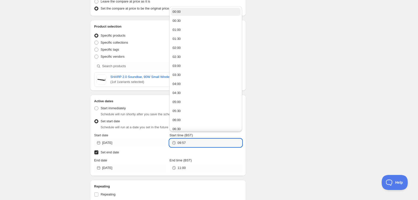
click at [203, 10] on button "00:00" at bounding box center [205, 12] width 69 height 8
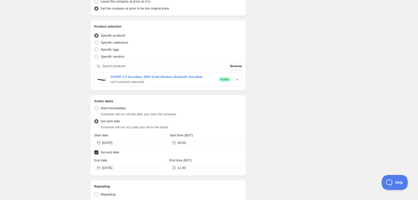
type input "00:00"
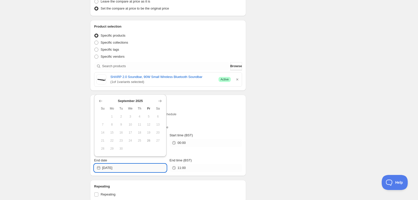
click at [140, 167] on input "[DATE]" at bounding box center [134, 168] width 64 height 8
click at [159, 96] on div "[DATE] Su Mo Tu We Th Fr Sa 1 2 3 4 5 6 7 8 9 10 11 12 13 14 15 16 17 18 19 20 …" at bounding box center [128, 123] width 68 height 58
click at [160, 99] on icon "Show next month, October 2025" at bounding box center [160, 100] width 5 height 5
click at [160, 99] on icon "Show next month, November 2025" at bounding box center [160, 100] width 5 height 5
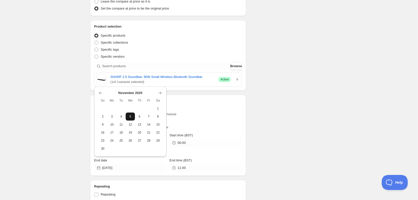
click at [132, 116] on span "5" at bounding box center [130, 116] width 5 height 4
type input "[DATE]"
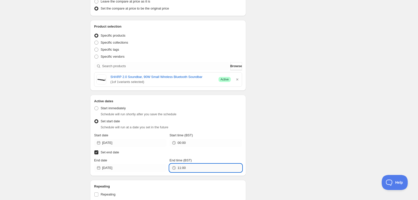
click at [194, 170] on input "11:00" at bounding box center [210, 168] width 64 height 8
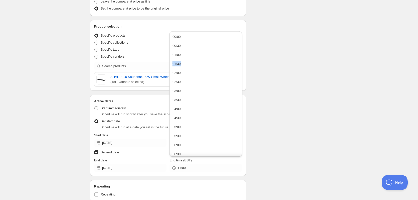
drag, startPoint x: 239, startPoint y: 57, endPoint x: 241, endPoint y: 62, distance: 5.7
click at [241, 62] on div "00:00 00:30 01:00 01:30 02:00 02:30 03:00 03:30 04:00 04:30 05:00 05:30 06:00 0…" at bounding box center [206, 93] width 72 height 125
click at [215, 153] on button "23:30" at bounding box center [205, 151] width 69 height 8
type input "23:30"
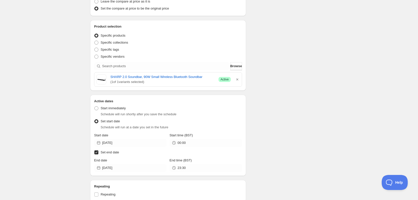
click at [304, 122] on div "Schedule name SHARP Audio October 28% Your customers won't see this Value Perce…" at bounding box center [207, 87] width 242 height 394
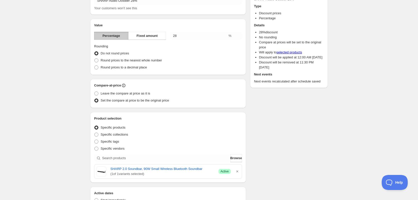
scroll to position [0, 0]
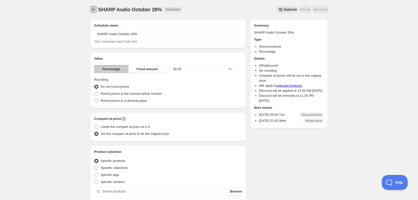
click at [93, 10] on icon "Schedules" at bounding box center [93, 9] width 3 height 3
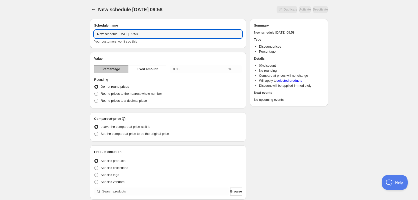
drag, startPoint x: 145, startPoint y: 35, endPoint x: 102, endPoint y: 42, distance: 44.0
click at [104, 41] on div "New schedule [DATE] 09:58 Your customers won't see this" at bounding box center [168, 37] width 148 height 14
type input "N"
type input "SHARP Audio October 29%"
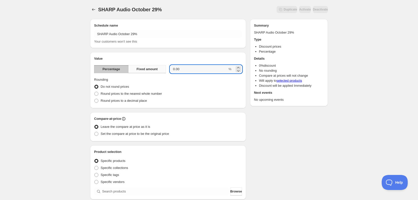
drag, startPoint x: 182, startPoint y: 67, endPoint x: 162, endPoint y: 67, distance: 20.0
click at [162, 67] on div "Percentage Fixed amount 0.00 %" at bounding box center [168, 69] width 148 height 8
type input "29"
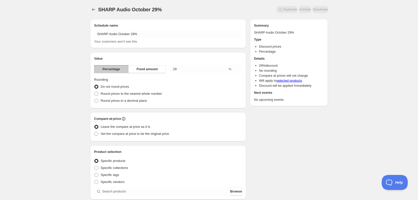
click at [233, 99] on div "Round prices to a decimal place" at bounding box center [168, 100] width 148 height 7
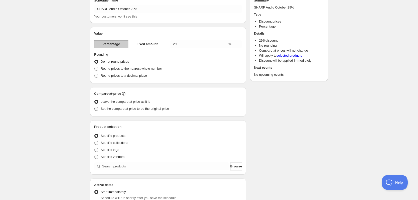
click at [123, 109] on span "Set the compare at price to be the original price" at bounding box center [135, 109] width 68 height 4
click at [95, 107] on input "Set the compare at price to be the original price" at bounding box center [94, 107] width 0 height 0
radio input "true"
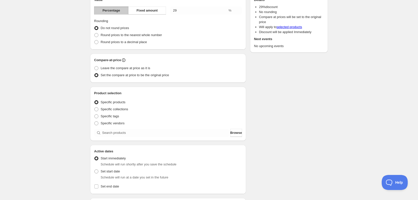
scroll to position [75, 0]
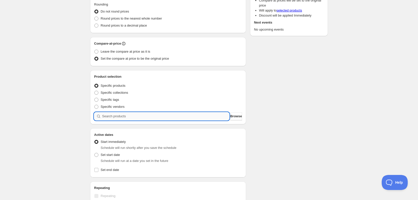
click at [152, 113] on input "search" at bounding box center [165, 116] width 127 height 8
paste input "search"
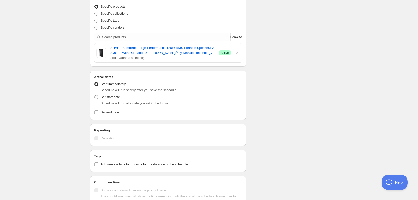
scroll to position [175, 0]
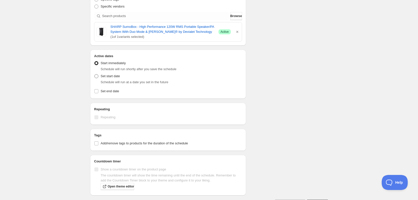
click at [103, 74] on span "Set start date" at bounding box center [110, 76] width 19 height 4
click at [95, 74] on input "Set start date" at bounding box center [94, 74] width 0 height 0
radio input "true"
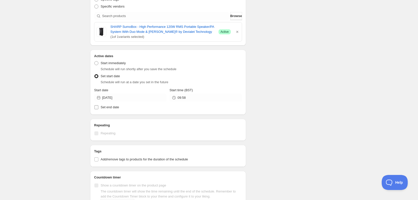
click at [101, 105] on label "Set end date" at bounding box center [168, 107] width 148 height 7
click at [98, 105] on input "Set end date" at bounding box center [96, 107] width 4 height 4
checkbox input "true"
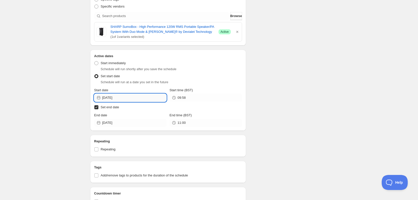
click at [131, 99] on input "[DATE]" at bounding box center [134, 98] width 64 height 8
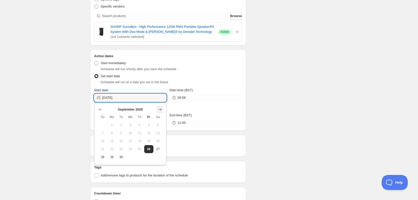
click at [162, 112] on button "Show next month, October 2025" at bounding box center [160, 109] width 7 height 7
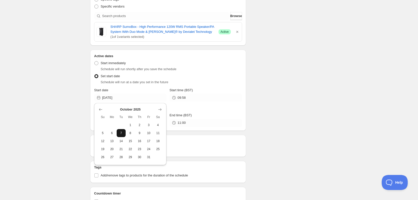
click at [125, 132] on button "7" at bounding box center [121, 133] width 9 height 8
type input "[DATE]"
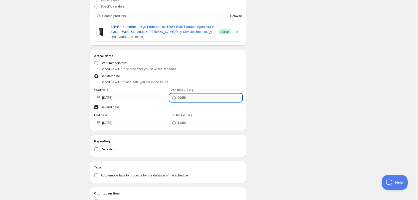
click at [210, 98] on input "09:58" at bounding box center [210, 98] width 64 height 8
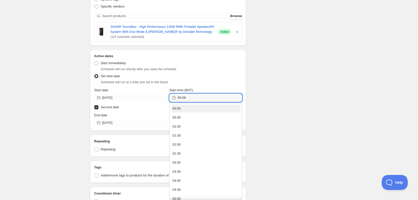
click at [191, 109] on button "00:00" at bounding box center [205, 108] width 69 height 8
type input "00:00"
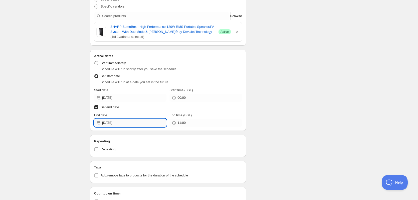
click at [127, 125] on input "[DATE]" at bounding box center [134, 123] width 64 height 8
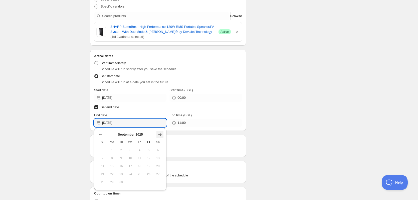
click at [158, 134] on icon "Show next month, October 2025" at bounding box center [160, 134] width 5 height 5
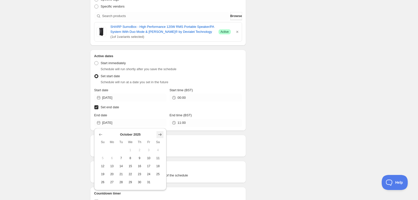
click at [158, 134] on icon "Show next month, November 2025" at bounding box center [160, 134] width 5 height 5
click at [132, 156] on button "5" at bounding box center [130, 158] width 9 height 8
type input "[DATE]"
click at [188, 129] on div "Active dates Active Date Type Start immediately Schedule will run shortly after…" at bounding box center [168, 90] width 156 height 81
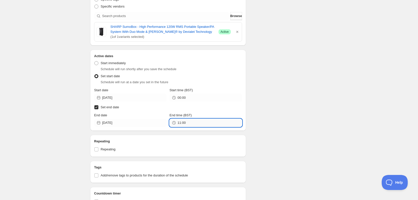
click at [196, 127] on input "11:00" at bounding box center [210, 123] width 64 height 8
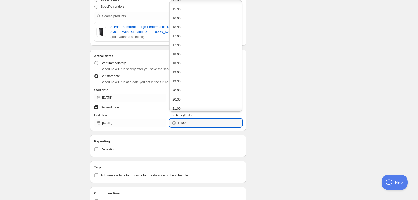
scroll to position [323, 0]
click at [218, 105] on button "23:30" at bounding box center [205, 106] width 69 height 8
type input "23:30"
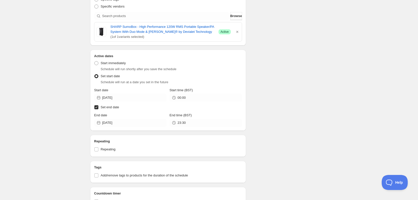
click at [271, 99] on div "Schedule name SHARP Audio October 29% Your customers won't see this Value Perce…" at bounding box center [207, 39] width 242 height 399
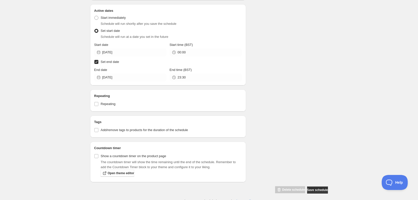
scroll to position [224, 0]
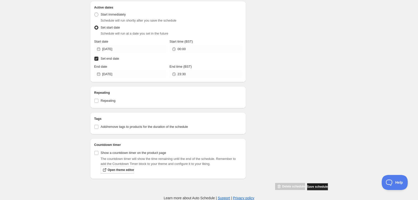
click at [318, 185] on span "Save schedule" at bounding box center [317, 187] width 21 height 4
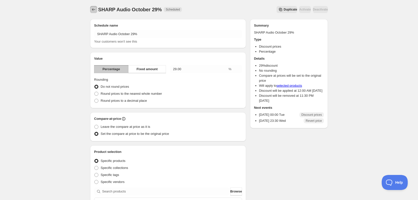
click at [96, 9] on button "Schedules" at bounding box center [93, 9] width 7 height 7
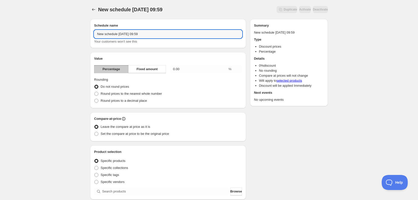
drag, startPoint x: 151, startPoint y: 37, endPoint x: 81, endPoint y: 38, distance: 69.9
click at [81, 38] on div "New schedule [DATE] 09:59. This page is ready New schedule [DATE] 09:59 Duplica…" at bounding box center [209, 185] width 418 height 371
type input "D"
type input "SHARP Audio October 30%"
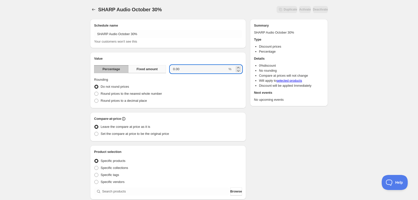
drag, startPoint x: 188, startPoint y: 71, endPoint x: 160, endPoint y: 72, distance: 27.3
click at [161, 72] on div "Percentage Fixed amount 0.00 %" at bounding box center [168, 69] width 148 height 8
type input "30"
click at [282, 130] on div "Schedule name SHARP Audio October 30% Your customers won't see this Value Perce…" at bounding box center [207, 188] width 242 height 346
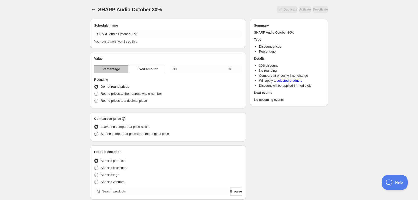
scroll to position [25, 0]
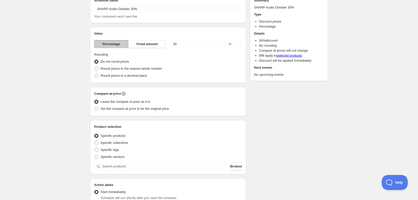
click at [118, 113] on div "Compare-at-price Leave the compare at price as it is Set the compare at price t…" at bounding box center [168, 101] width 156 height 29
click at [118, 111] on span "Set the compare at price to be the original price" at bounding box center [135, 108] width 68 height 5
click at [95, 107] on input "Set the compare at price to be the original price" at bounding box center [94, 107] width 0 height 0
radio input "true"
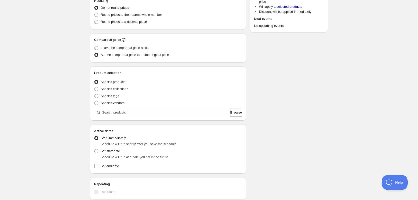
scroll to position [100, 0]
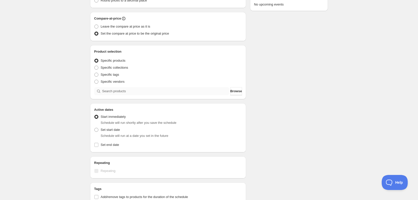
drag, startPoint x: 138, startPoint y: 86, endPoint x: 136, endPoint y: 91, distance: 4.9
click at [137, 86] on div "Product selection Entity type Specific products Specific collections Specific t…" at bounding box center [168, 72] width 148 height 46
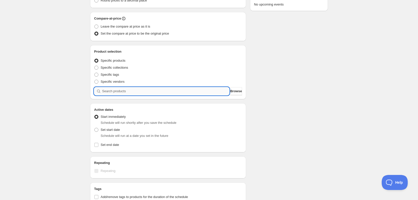
click at [136, 92] on input "search" at bounding box center [165, 91] width 127 height 8
paste input "search"
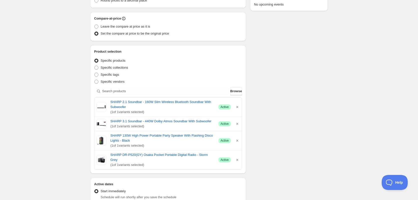
click at [275, 107] on div "Schedule name SHARP Audio October 30% Your customers won't see this Value Perce…" at bounding box center [207, 125] width 242 height 420
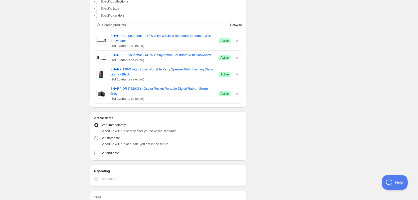
scroll to position [175, 0]
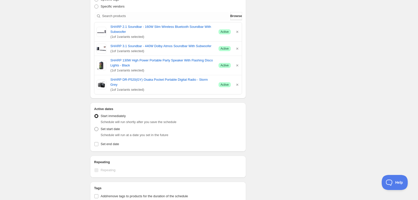
click at [100, 127] on label "Set start date" at bounding box center [107, 129] width 26 height 7
click at [95, 127] on input "Set start date" at bounding box center [94, 127] width 0 height 0
radio input "true"
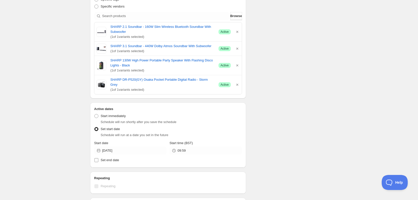
click at [109, 158] on span "Set end date" at bounding box center [110, 160] width 19 height 4
click at [98, 158] on input "Set end date" at bounding box center [96, 160] width 4 height 4
checkbox input "true"
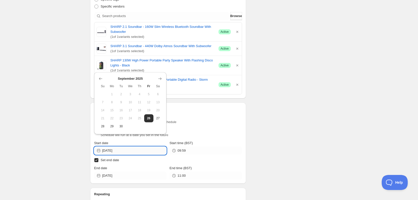
click at [133, 147] on input "[DATE]" at bounding box center [134, 151] width 64 height 8
click at [160, 79] on icon "Show next month, October 2025" at bounding box center [160, 78] width 5 height 5
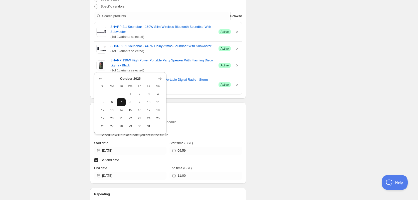
click at [122, 102] on span "7" at bounding box center [121, 102] width 5 height 4
type input "[DATE]"
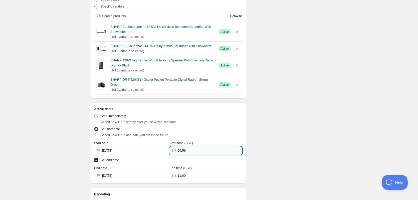
click at [215, 147] on input "09:59" at bounding box center [210, 151] width 64 height 8
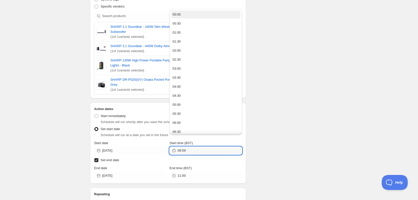
click at [202, 16] on button "00:00" at bounding box center [205, 15] width 69 height 8
type input "00:00"
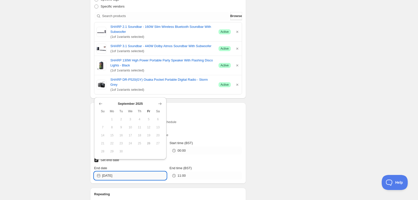
click at [134, 172] on input "[DATE]" at bounding box center [134, 176] width 64 height 8
click at [163, 102] on icon "Show next month, October 2025" at bounding box center [160, 103] width 5 height 5
click at [162, 102] on icon "Show next month, November 2025" at bounding box center [160, 103] width 5 height 5
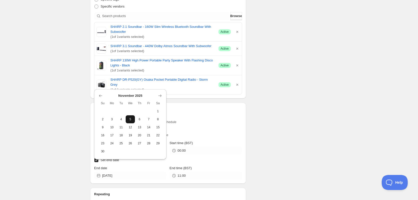
click at [131, 118] on span "5" at bounding box center [130, 119] width 5 height 4
type input "[DATE]"
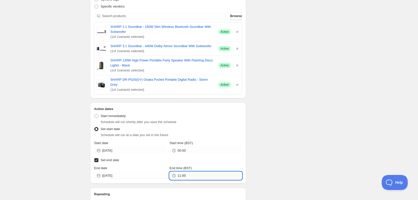
click at [200, 172] on input "11:00" at bounding box center [210, 176] width 64 height 8
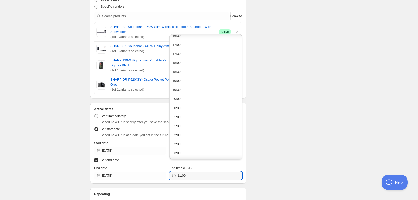
scroll to position [310, 0]
click at [225, 154] on button "23:30" at bounding box center [205, 154] width 69 height 8
type input "23:30"
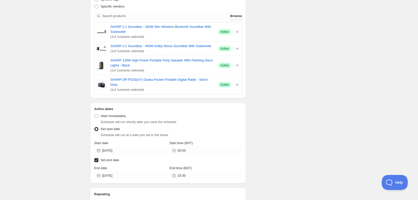
click at [295, 124] on div "Schedule name SHARP Audio October 30% Your customers won't see this Value Perce…" at bounding box center [207, 66] width 242 height 452
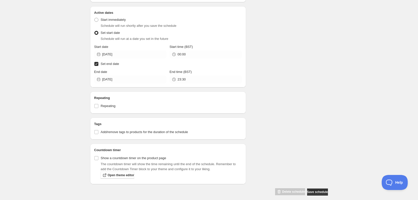
scroll to position [272, 0]
click at [323, 190] on span "Save schedule" at bounding box center [317, 192] width 21 height 4
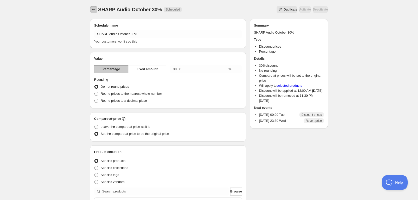
click at [94, 11] on icon "Schedules" at bounding box center [93, 9] width 5 height 5
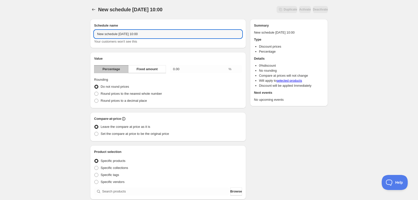
drag, startPoint x: 149, startPoint y: 35, endPoint x: 62, endPoint y: 46, distance: 87.3
click at [64, 45] on div "New schedule [DATE] 10:00. This page is ready New schedule [DATE] 10:00 Duplica…" at bounding box center [209, 185] width 418 height 371
type input "SHARP Audio October 31%"
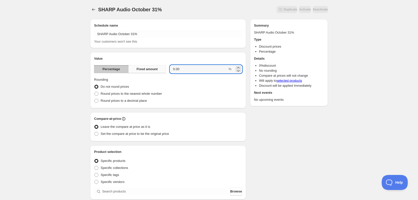
drag, startPoint x: 191, startPoint y: 71, endPoint x: 161, endPoint y: 72, distance: 29.8
click at [161, 72] on div "Percentage Fixed amount 0.00 %" at bounding box center [168, 69] width 148 height 8
type input "31"
drag, startPoint x: 212, startPoint y: 104, endPoint x: 238, endPoint y: 113, distance: 26.9
click at [222, 110] on div "Schedule name SHARP Audio October 31% Your customers won't see this Value Perce…" at bounding box center [168, 184] width 156 height 330
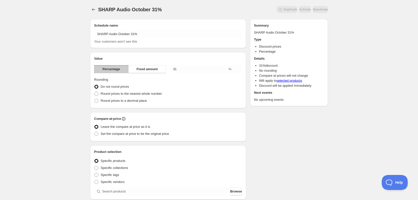
click at [266, 113] on div "Schedule name SHARP Audio October 31% Your customers won't see this Value Perce…" at bounding box center [207, 188] width 242 height 346
click at [120, 132] on span "Set the compare at price to be the original price" at bounding box center [135, 134] width 68 height 4
click at [95, 132] on input "Set the compare at price to be the original price" at bounding box center [94, 132] width 0 height 0
radio input "true"
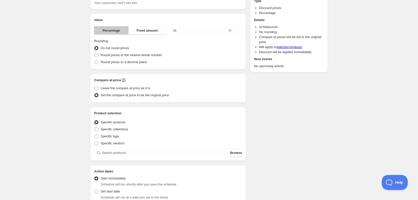
scroll to position [75, 0]
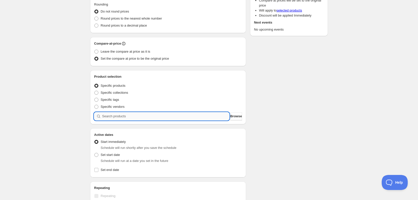
click at [125, 117] on input "search" at bounding box center [165, 116] width 127 height 8
paste input "search"
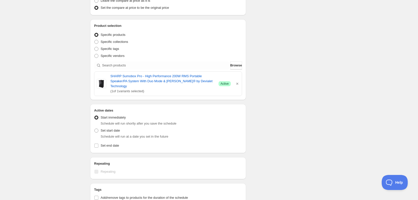
scroll to position [150, 0]
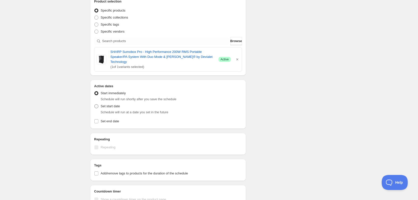
click at [110, 104] on label "Set start date" at bounding box center [107, 106] width 26 height 7
click at [95, 104] on input "Set start date" at bounding box center [94, 104] width 0 height 0
radio input "true"
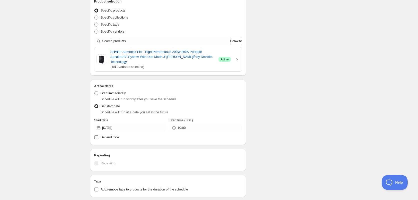
click at [111, 135] on span "Set end date" at bounding box center [110, 137] width 19 height 4
click at [98, 135] on input "Set end date" at bounding box center [96, 137] width 4 height 4
checkbox input "true"
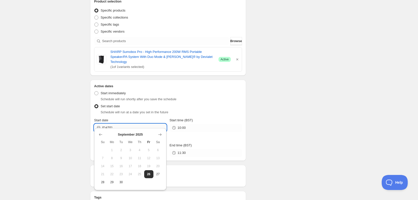
click at [128, 125] on input "[DATE]" at bounding box center [134, 128] width 64 height 8
click at [162, 132] on button "Show next month, October 2025" at bounding box center [160, 134] width 7 height 7
click at [126, 157] on button "7" at bounding box center [121, 158] width 9 height 8
type input "[DATE]"
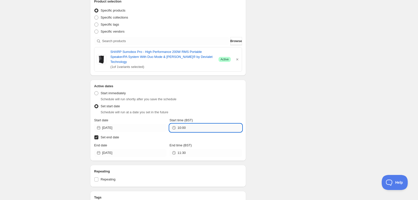
click at [207, 124] on input "10:00" at bounding box center [210, 128] width 64 height 8
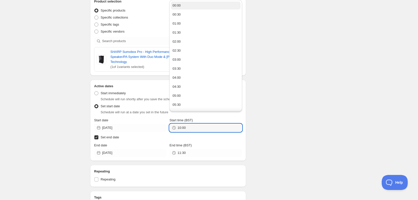
click at [182, 3] on button "00:00" at bounding box center [205, 6] width 69 height 8
type input "00:00"
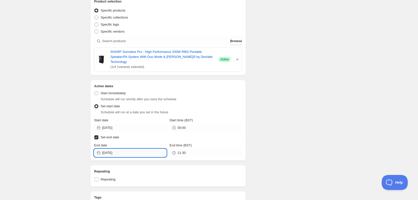
click at [128, 149] on input "[DATE]" at bounding box center [134, 153] width 64 height 8
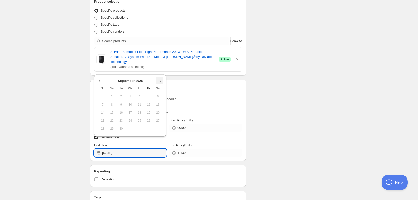
click at [162, 82] on icon "Show next month, October 2025" at bounding box center [160, 80] width 5 height 5
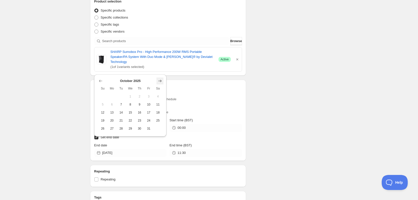
click at [162, 82] on icon "Show next month, November 2025" at bounding box center [160, 80] width 5 height 5
click at [119, 94] on button "4" at bounding box center [121, 96] width 9 height 8
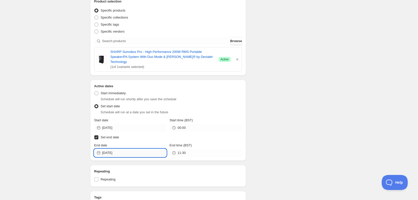
click at [138, 149] on input "[DATE]" at bounding box center [134, 153] width 64 height 8
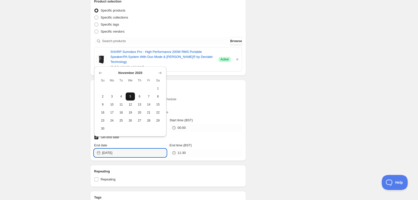
click at [133, 97] on span "5" at bounding box center [130, 96] width 5 height 4
type input "[DATE]"
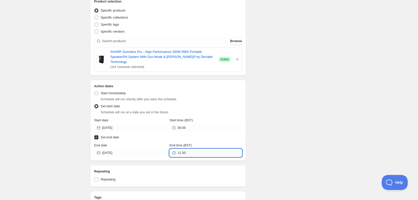
click at [188, 149] on input "11:30" at bounding box center [210, 153] width 64 height 8
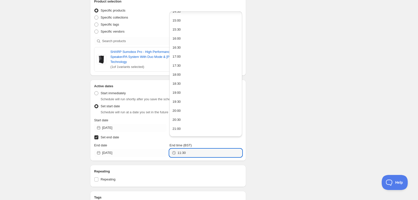
scroll to position [310, 0]
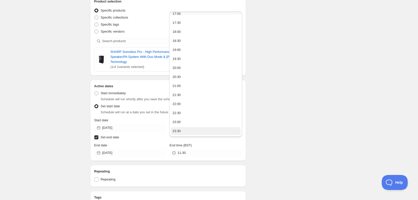
click at [218, 129] on button "23:30" at bounding box center [205, 131] width 69 height 8
type input "23:30"
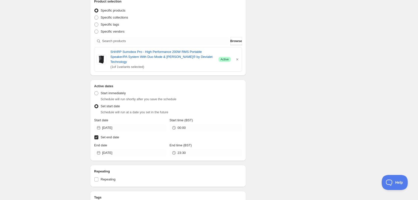
click at [300, 112] on div "Schedule name SHARP Audio October 31% Your customers won't see this Value Perce…" at bounding box center [207, 67] width 242 height 404
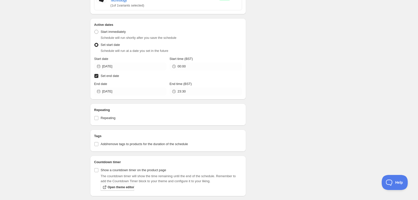
scroll to position [224, 0]
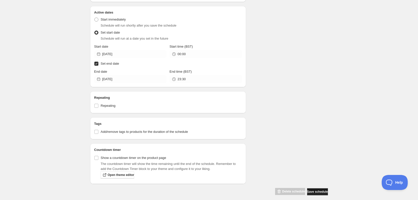
click at [315, 190] on span "Save schedule" at bounding box center [317, 192] width 21 height 4
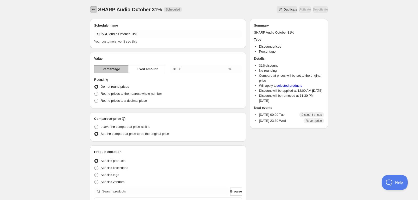
click at [96, 10] on icon "Schedules" at bounding box center [93, 9] width 5 height 5
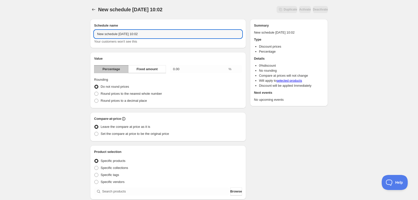
drag, startPoint x: 145, startPoint y: 34, endPoint x: 70, endPoint y: 42, distance: 75.3
click at [71, 42] on div "New schedule [DATE] 10:02. This page is ready New schedule [DATE] 10:02 Duplica…" at bounding box center [209, 185] width 418 height 371
type input "SHARP Audio October 32%"
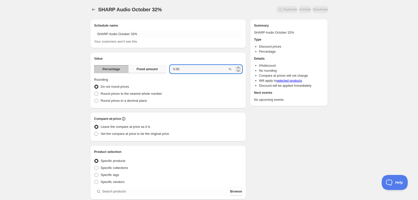
drag, startPoint x: 201, startPoint y: 70, endPoint x: 160, endPoint y: 70, distance: 41.8
click at [160, 70] on div "Percentage Fixed amount 0.00 %" at bounding box center [168, 69] width 148 height 8
type input "32"
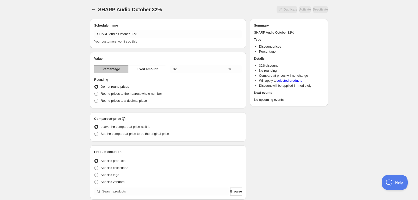
click at [197, 80] on fieldset "Rounding Do not round prices Round prices to the nearest whole number Round pri…" at bounding box center [168, 90] width 148 height 27
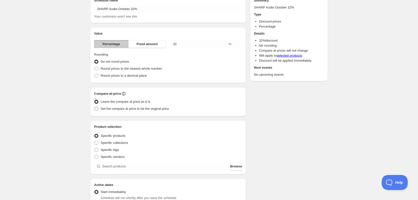
click at [134, 110] on span "Set the compare at price to be the original price" at bounding box center [135, 109] width 68 height 4
click at [95, 107] on input "Set the compare at price to be the original price" at bounding box center [94, 107] width 0 height 0
radio input "true"
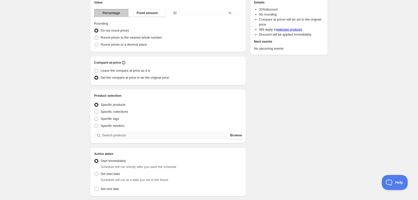
scroll to position [75, 0]
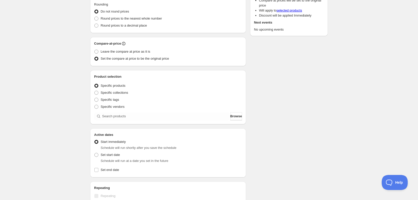
click at [174, 110] on div "Specific vendors" at bounding box center [168, 106] width 148 height 7
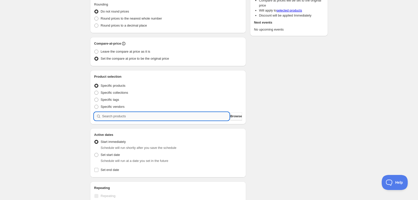
click at [174, 115] on input "search" at bounding box center [165, 116] width 127 height 8
paste input "search"
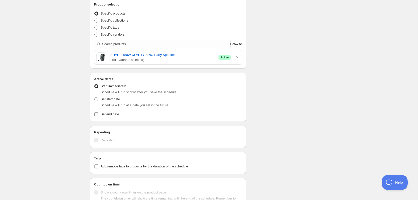
scroll to position [150, 0]
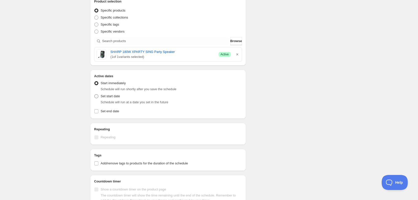
click at [112, 99] on label "Set start date" at bounding box center [107, 96] width 26 height 7
click at [95, 94] on input "Set start date" at bounding box center [94, 94] width 0 height 0
radio input "true"
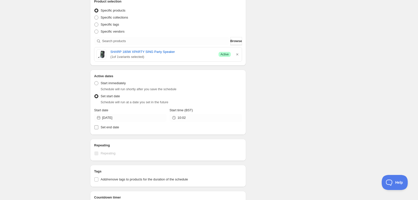
click at [107, 127] on span "Set end date" at bounding box center [110, 127] width 19 height 4
click at [98, 127] on input "Set end date" at bounding box center [96, 127] width 4 height 4
checkbox input "true"
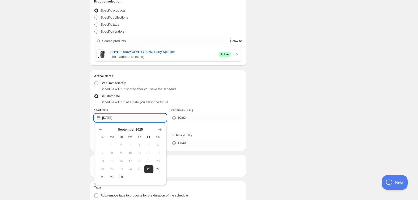
click at [134, 119] on input "[DATE]" at bounding box center [134, 118] width 64 height 8
click at [159, 129] on icon "Show next month, October 2025" at bounding box center [160, 129] width 5 height 5
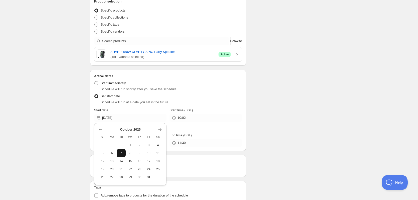
click at [124, 153] on button "7" at bounding box center [121, 153] width 9 height 8
type input "[DATE]"
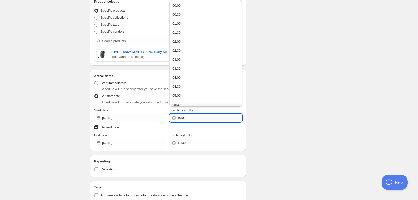
click at [209, 119] on input "10:02" at bounding box center [210, 118] width 64 height 8
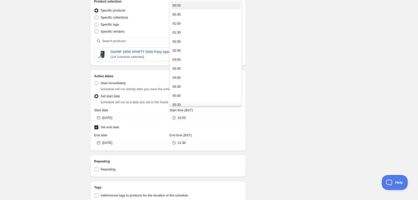
click at [187, 5] on button "00:00" at bounding box center [205, 6] width 69 height 8
type input "00:00"
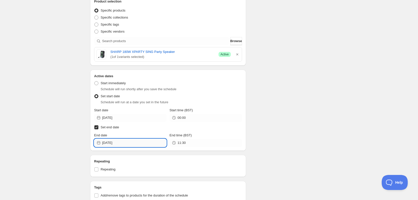
click at [128, 141] on input "[DATE]" at bounding box center [134, 143] width 64 height 8
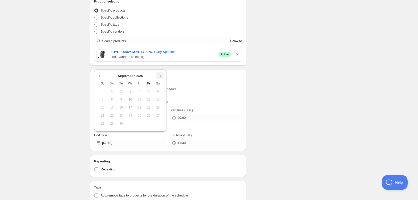
click at [160, 73] on icon "Show next month, October 2025" at bounding box center [160, 75] width 5 height 5
click at [160, 74] on icon "Show next month, October 2025" at bounding box center [160, 75] width 5 height 5
click at [133, 90] on button "5" at bounding box center [130, 91] width 9 height 8
type input "[DATE]"
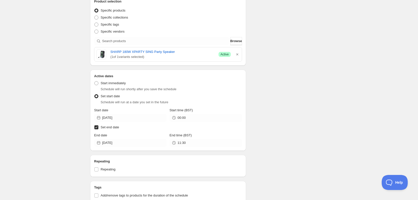
click at [203, 148] on div "Active dates Active Date Type Start immediately Schedule will run shortly after…" at bounding box center [168, 110] width 156 height 81
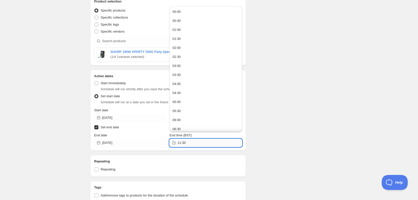
click at [202, 143] on input "11:30" at bounding box center [210, 143] width 64 height 8
click at [214, 126] on button "23:30" at bounding box center [205, 126] width 69 height 8
type input "23:30"
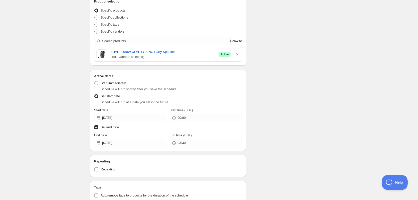
click at [264, 118] on div "Schedule name SHARP Audio October 32% Your customers won't see this Value Perce…" at bounding box center [207, 62] width 242 height 394
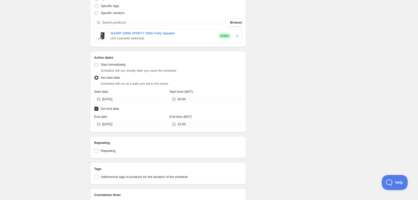
scroll to position [219, 0]
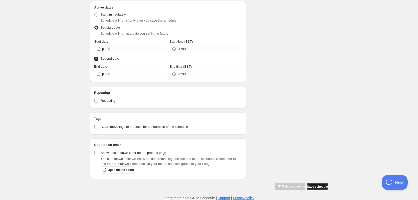
click at [317, 185] on span "Save schedule" at bounding box center [317, 187] width 21 height 4
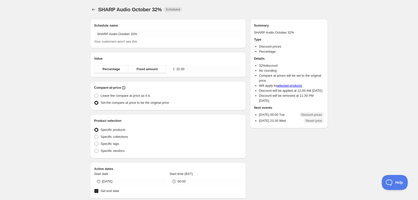
radio input "true"
checkbox input "true"
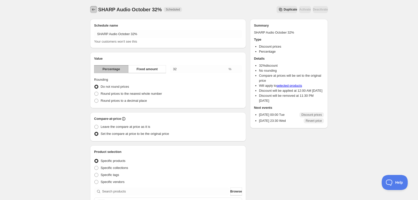
click at [95, 11] on icon "Schedules" at bounding box center [93, 9] width 5 height 5
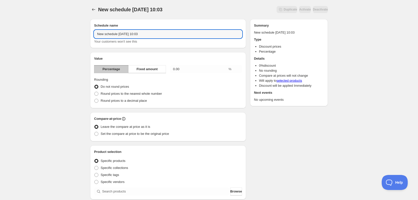
drag, startPoint x: 155, startPoint y: 36, endPoint x: 74, endPoint y: 40, distance: 81.3
click at [74, 40] on div "New schedule [DATE] 10:03. This page is ready New schedule [DATE] 10:03 Duplica…" at bounding box center [209, 185] width 418 height 371
type input "SHARP Audio October 50%"
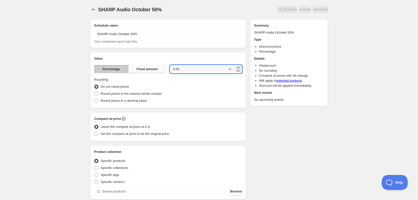
drag, startPoint x: 183, startPoint y: 69, endPoint x: 161, endPoint y: 69, distance: 22.0
click at [161, 69] on div "Percentage Fixed amount 0.00 %" at bounding box center [168, 69] width 148 height 8
type input "50"
click at [204, 85] on div "Do not round prices" at bounding box center [168, 86] width 148 height 7
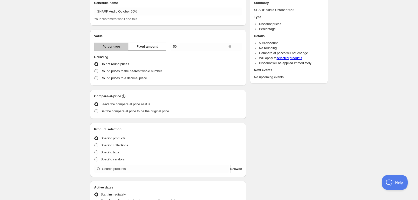
scroll to position [25, 0]
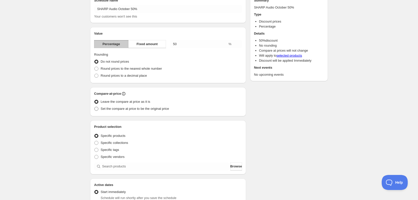
click at [135, 111] on span "Set the compare at price to be the original price" at bounding box center [135, 108] width 68 height 5
click at [95, 107] on input "Set the compare at price to be the original price" at bounding box center [94, 107] width 0 height 0
radio input "true"
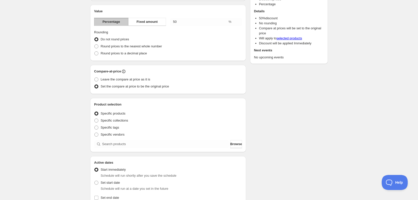
scroll to position [50, 0]
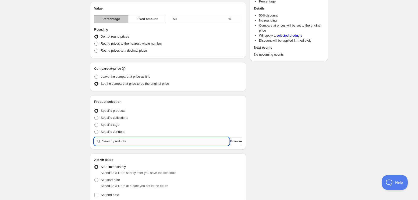
click at [120, 140] on input "search" at bounding box center [165, 141] width 127 height 8
paste input "search"
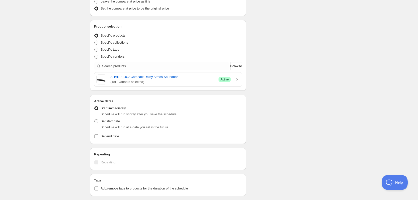
scroll to position [175, 0]
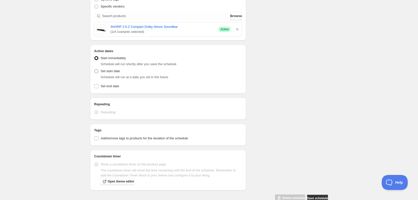
click at [98, 73] on span at bounding box center [96, 71] width 5 height 5
click at [95, 69] on input "Set start date" at bounding box center [94, 69] width 0 height 0
radio input "true"
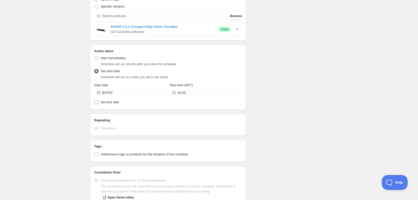
click at [102, 100] on span "Set end date" at bounding box center [110, 102] width 19 height 4
click at [98, 100] on input "Set end date" at bounding box center [96, 102] width 4 height 4
checkbox input "true"
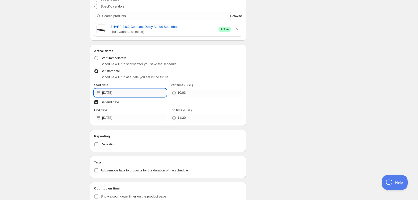
click at [119, 91] on input "[DATE]" at bounding box center [134, 93] width 64 height 8
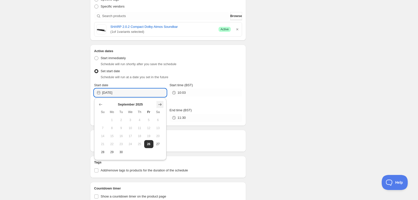
click at [159, 103] on icon "Show next month, October 2025" at bounding box center [160, 104] width 5 height 5
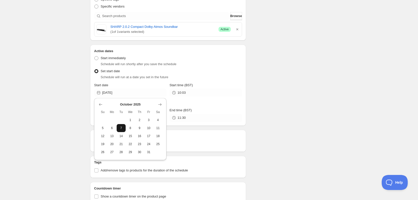
click at [118, 127] on button "7" at bounding box center [121, 128] width 9 height 8
type input "[DATE]"
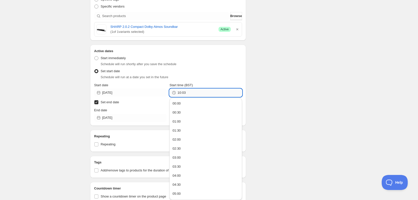
click at [213, 95] on input "10:03" at bounding box center [210, 93] width 64 height 8
click at [210, 101] on button "00:00" at bounding box center [205, 103] width 69 height 8
type input "00:00"
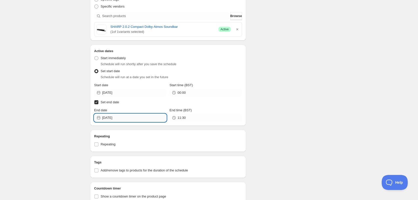
click at [135, 120] on input "[DATE]" at bounding box center [134, 118] width 64 height 8
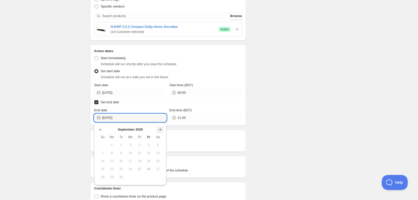
click at [162, 128] on icon "Show next month, October 2025" at bounding box center [160, 129] width 5 height 5
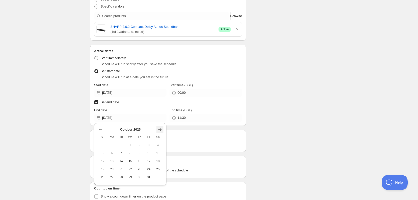
click at [162, 128] on icon "Show next month, November 2025" at bounding box center [160, 129] width 5 height 5
click at [132, 151] on span "5" at bounding box center [130, 153] width 5 height 4
type input "[DATE]"
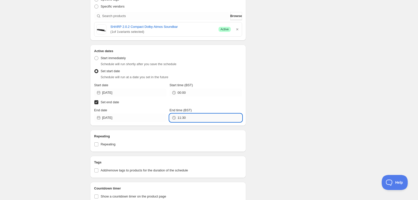
click at [193, 120] on input "11:30" at bounding box center [210, 118] width 64 height 8
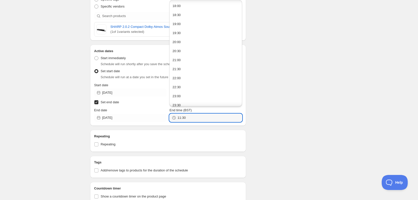
scroll to position [328, 0]
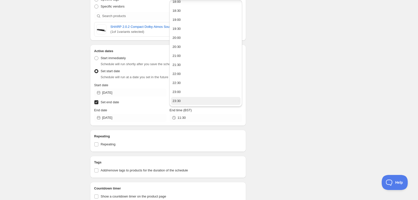
click at [219, 102] on button "23:30" at bounding box center [205, 101] width 69 height 8
type input "23:30"
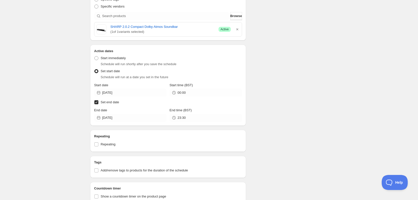
click at [280, 101] on div "Schedule name SHARP Audio October 50% Your customers won't see this Value Perce…" at bounding box center [207, 37] width 242 height 394
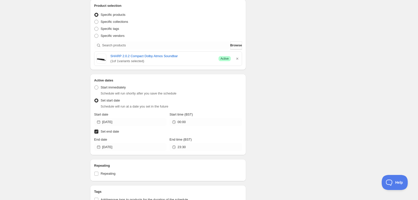
scroll to position [219, 0]
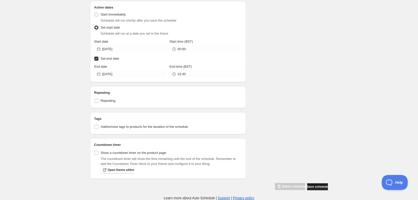
click at [317, 186] on span "Save schedule" at bounding box center [317, 187] width 21 height 4
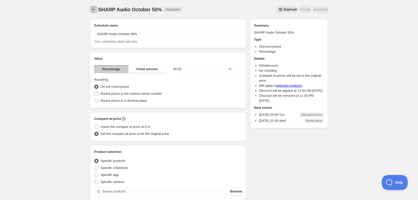
click at [96, 11] on icon "Schedules" at bounding box center [93, 9] width 5 height 5
